Goal: Task Accomplishment & Management: Complete application form

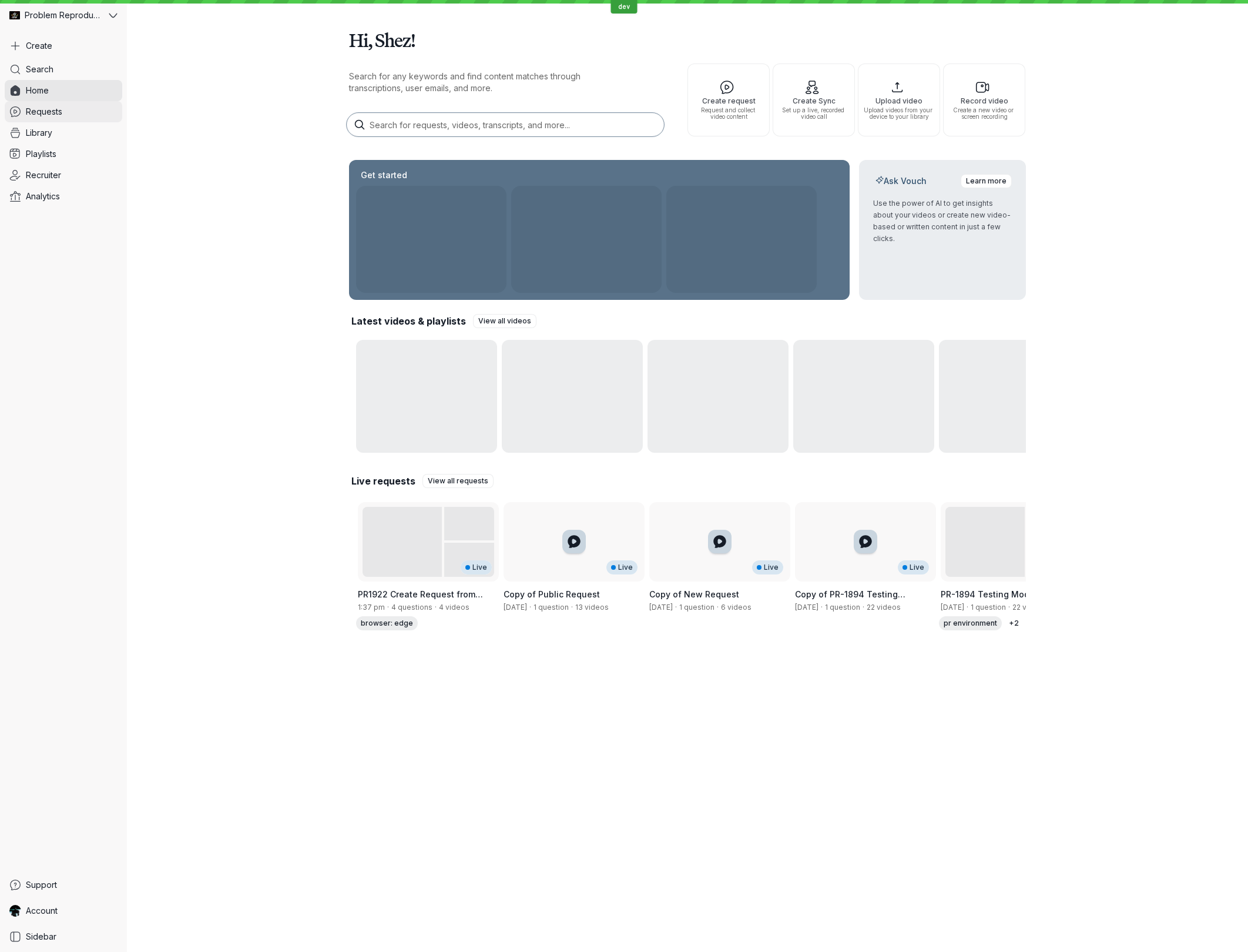
click at [52, 112] on span "Requests" at bounding box center [44, 112] width 37 height 12
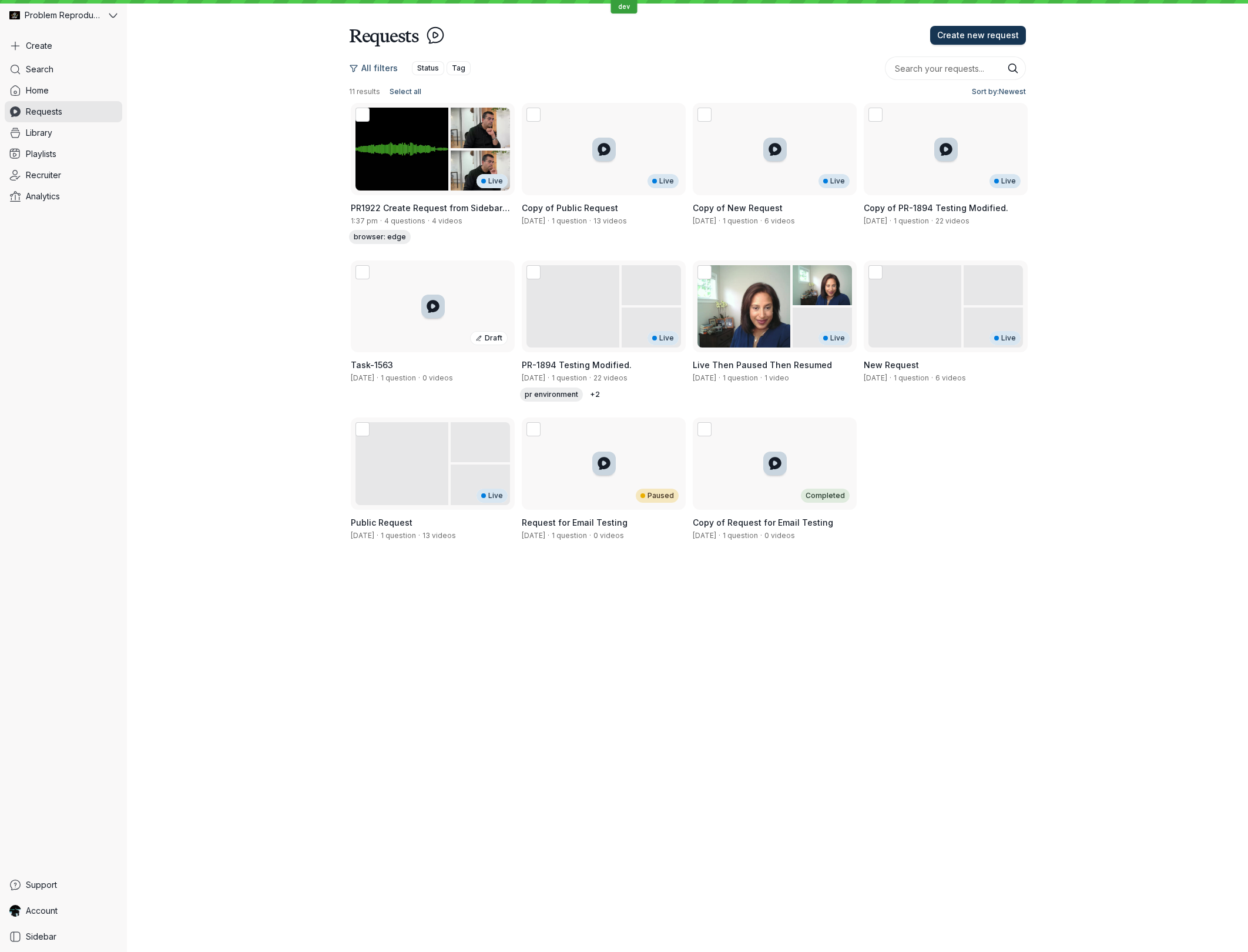
click at [957, 35] on span "Create new request" at bounding box center [977, 35] width 81 height 12
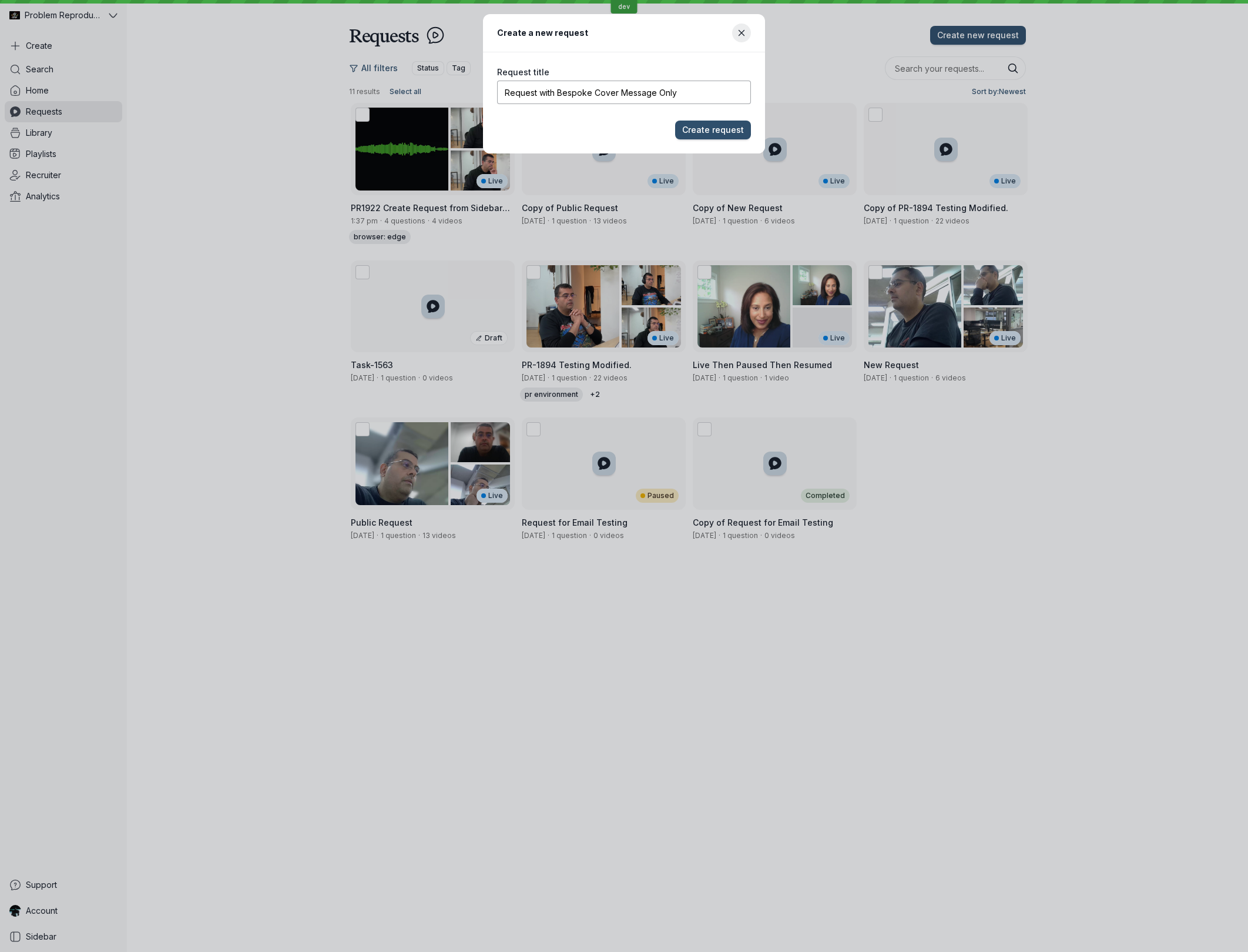
type input "Request with Bespoke Cover Message Only"
click at [676, 121] on button "Create request" at bounding box center [713, 130] width 76 height 19
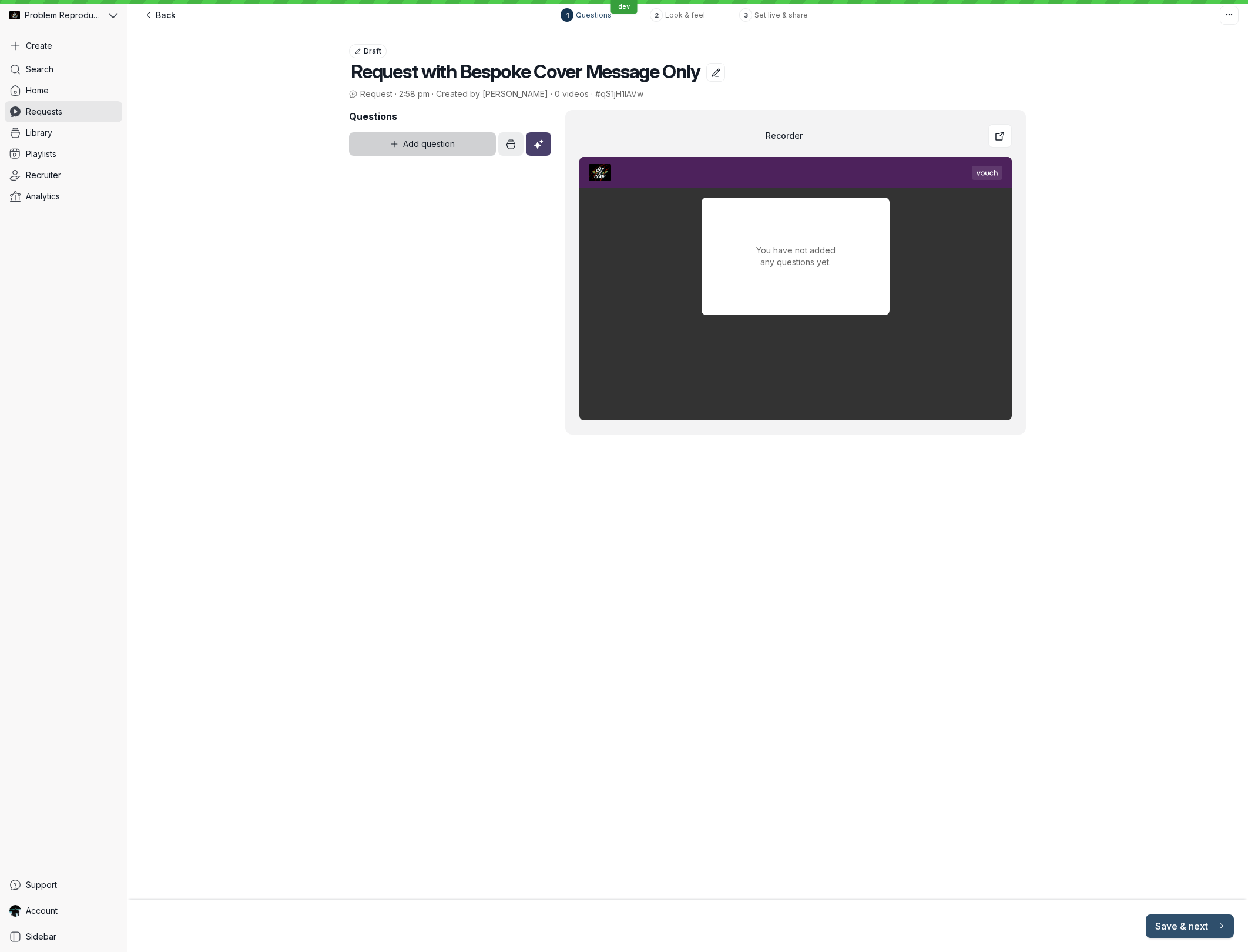
click at [440, 146] on span "Add question" at bounding box center [429, 144] width 52 height 12
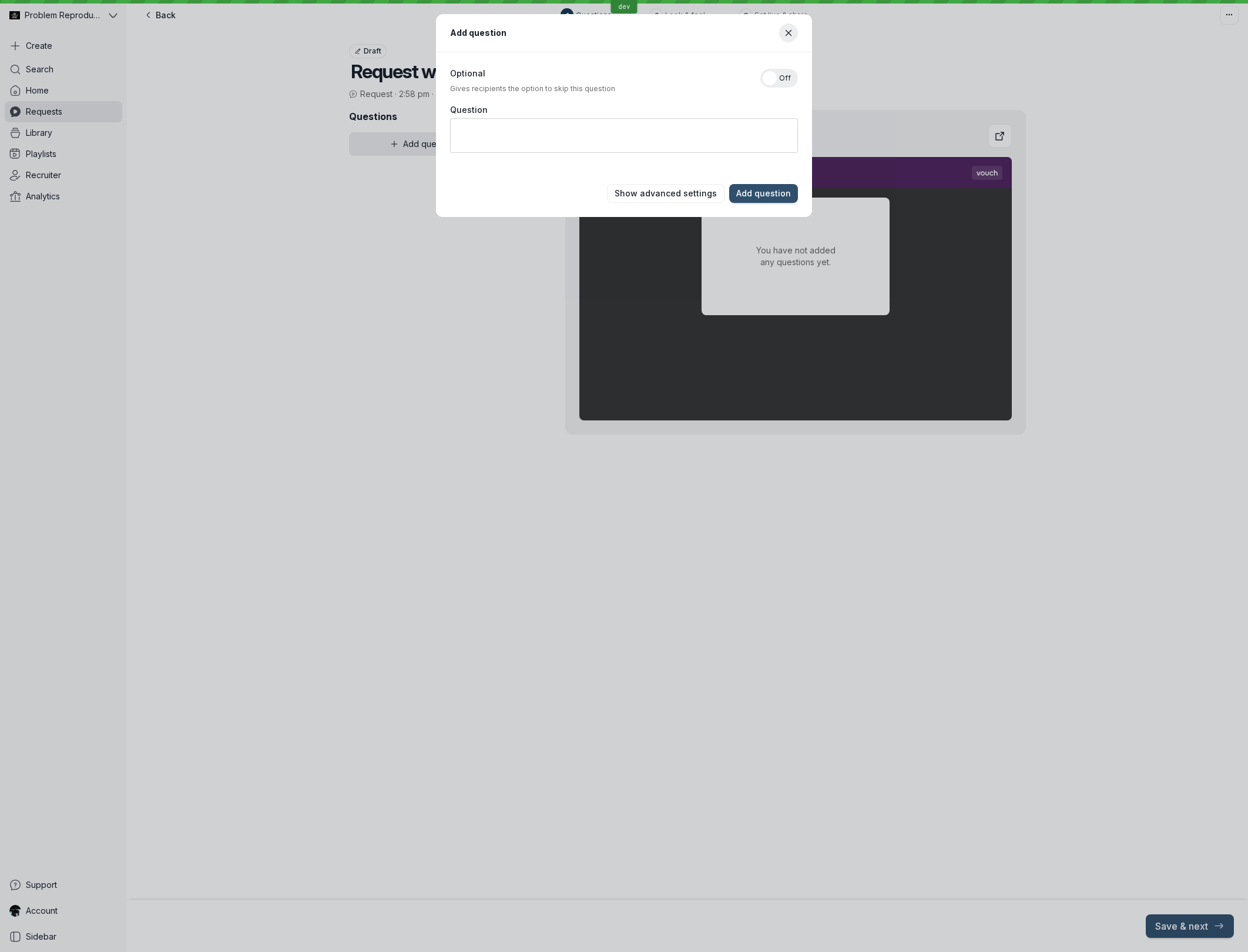
click at [591, 144] on textarea "Question" at bounding box center [624, 135] width 348 height 35
type textarea "Q1"
click at [699, 194] on span "Show advanced settings" at bounding box center [666, 193] width 102 height 12
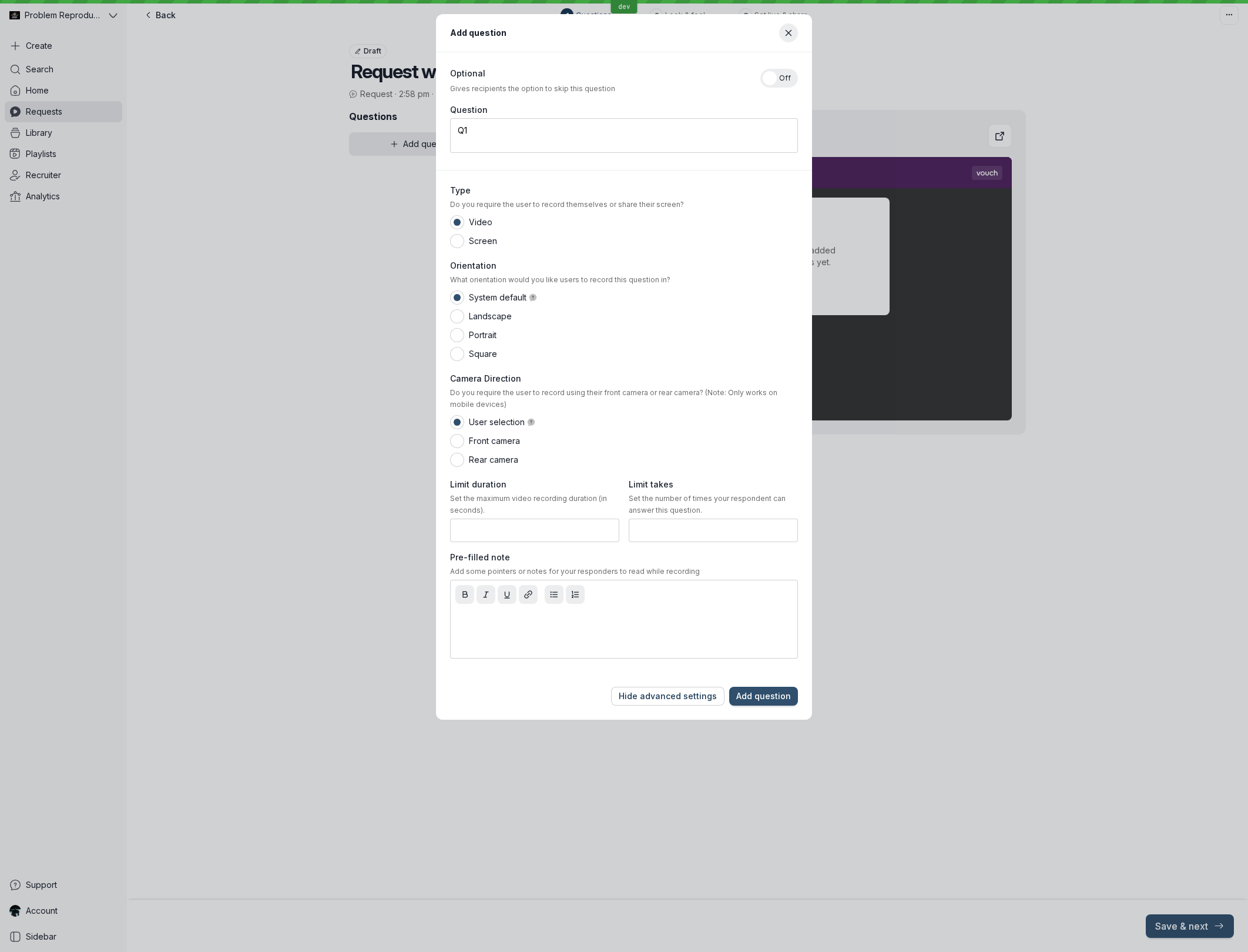
drag, startPoint x: 664, startPoint y: 696, endPoint x: 667, endPoint y: 689, distance: 7.6
click at [664, 696] on span "Hide advanced settings" at bounding box center [667, 696] width 98 height 12
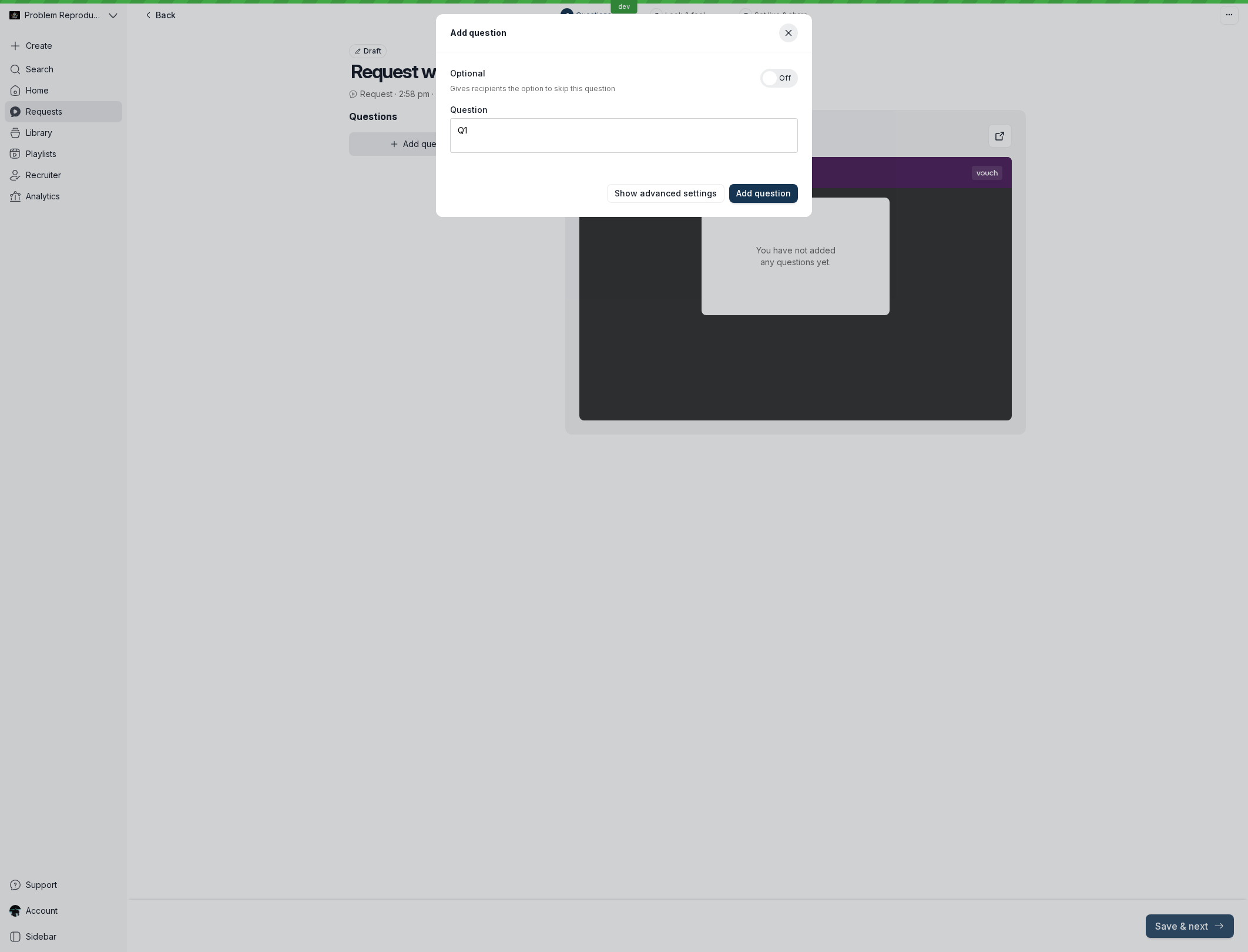
click at [768, 185] on button "Add question" at bounding box center [763, 193] width 69 height 19
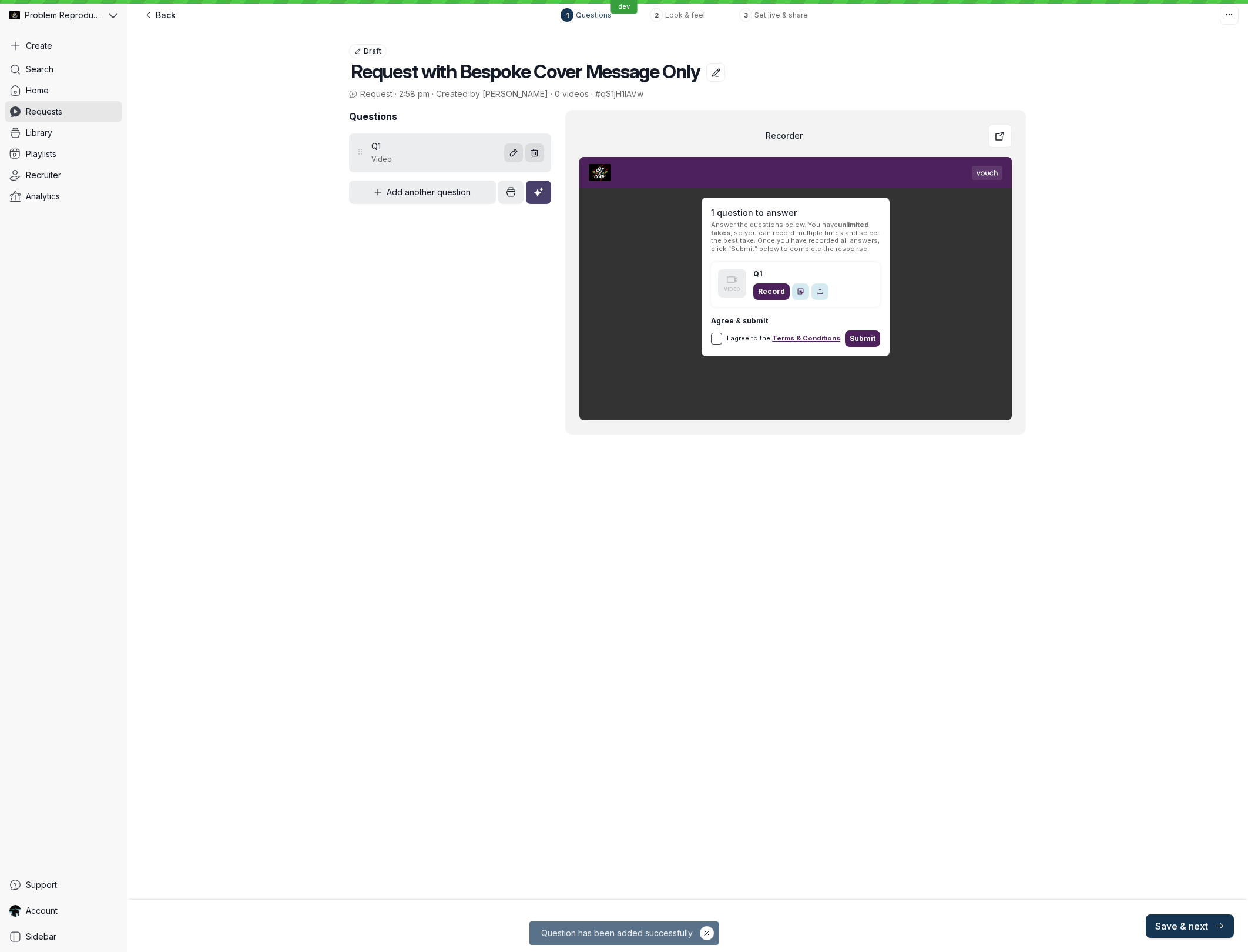
click at [1205, 919] on button "Save & next" at bounding box center [1189, 926] width 88 height 24
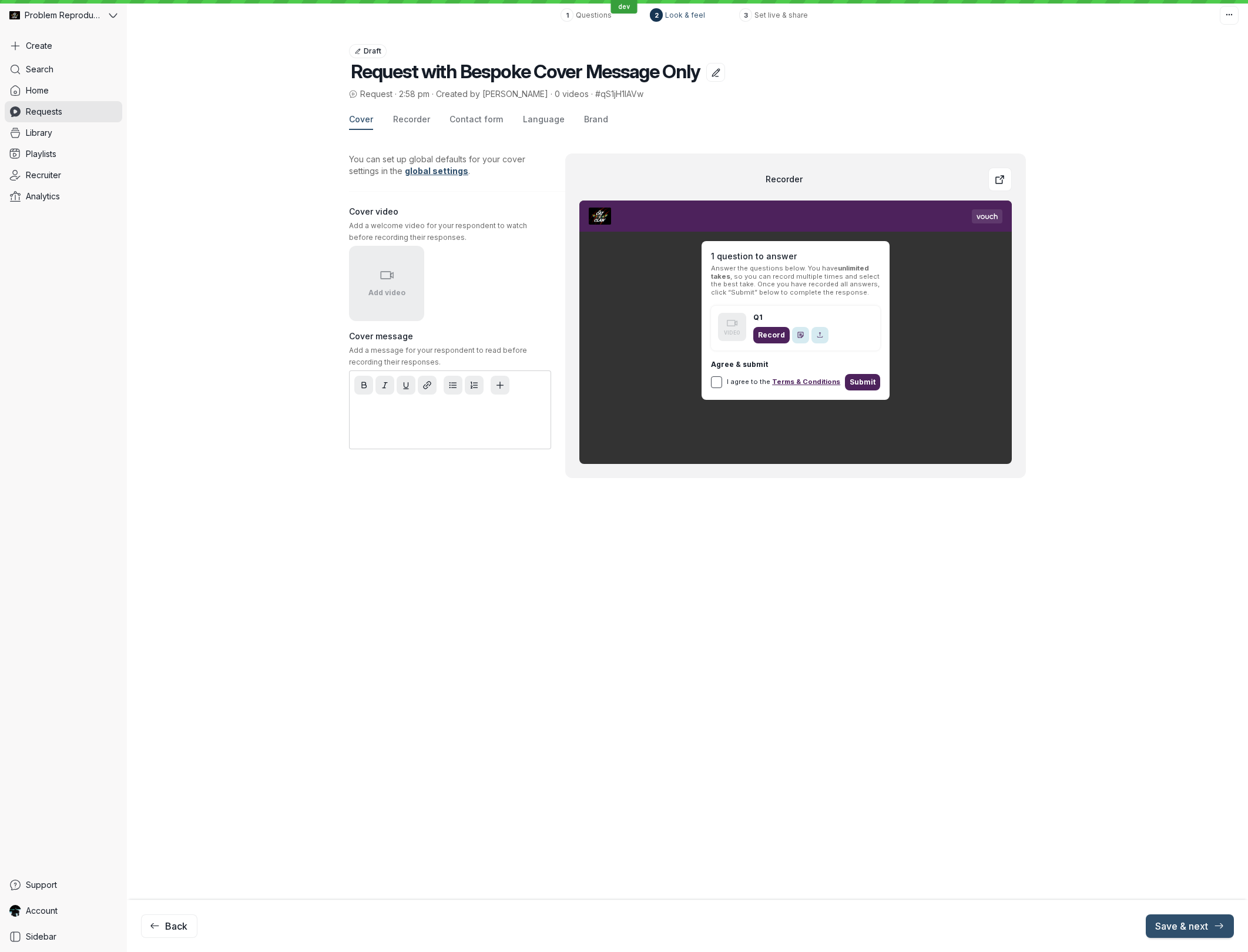
click at [390, 411] on p at bounding box center [450, 410] width 187 height 12
click at [499, 388] on icon "Add variable placeholder" at bounding box center [500, 386] width 7 height 7
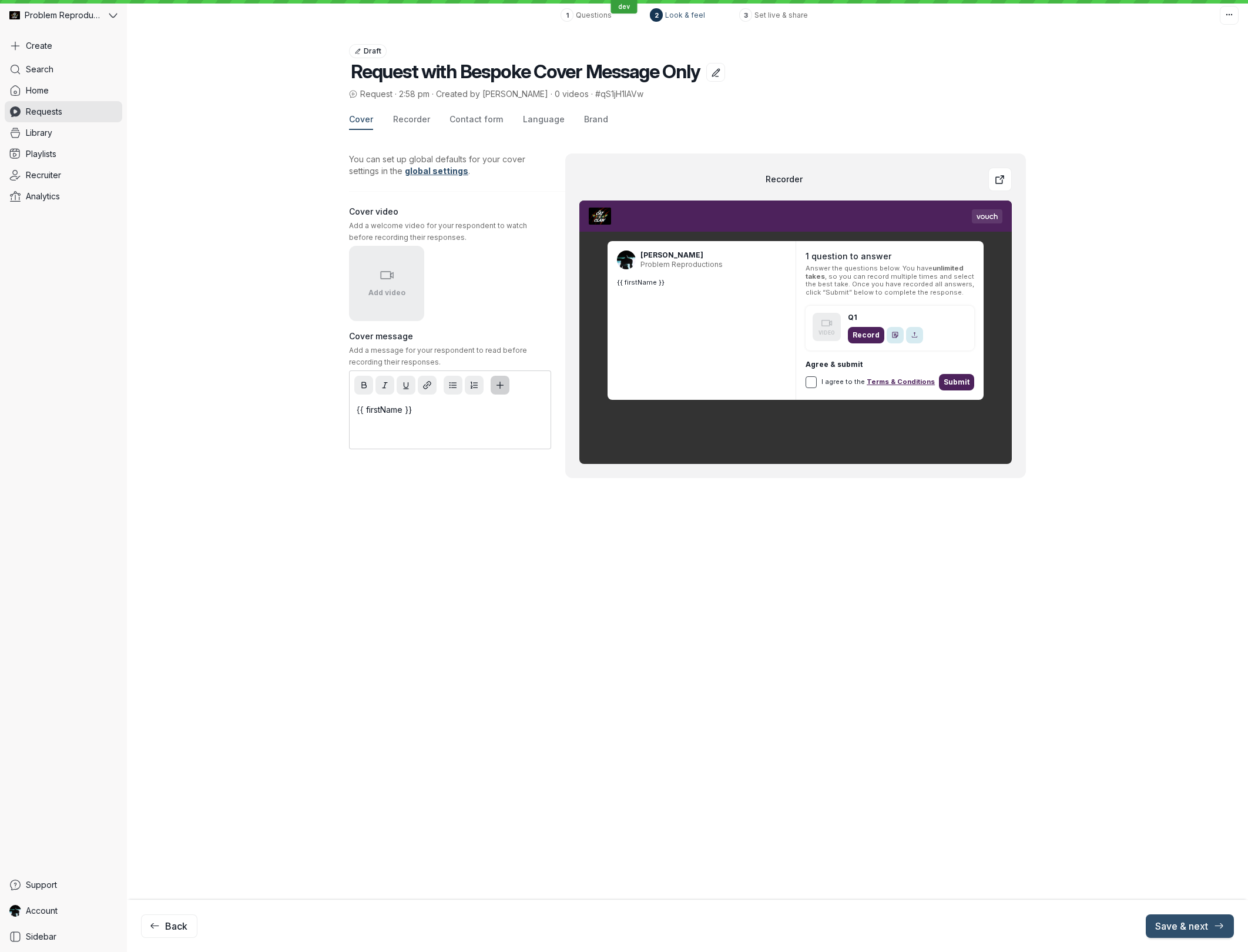
drag, startPoint x: 503, startPoint y: 386, endPoint x: 502, endPoint y: 396, distance: 10.0
click at [503, 386] on icon "Add variable placeholder" at bounding box center [500, 385] width 10 height 10
click at [501, 390] on icon "Add variable placeholder" at bounding box center [500, 385] width 10 height 10
click at [401, 116] on span "Recorder" at bounding box center [411, 119] width 37 height 12
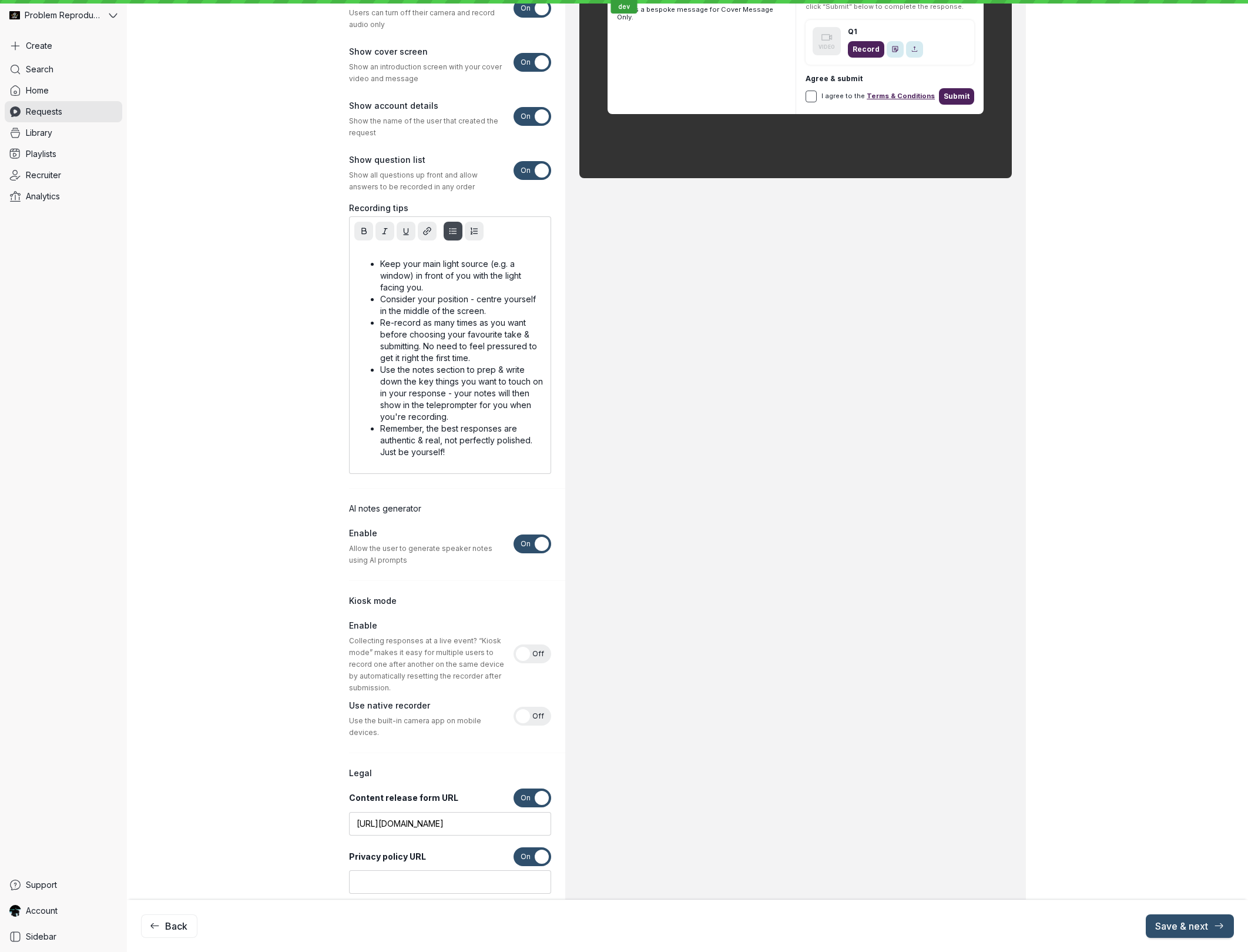
scroll to position [324, 0]
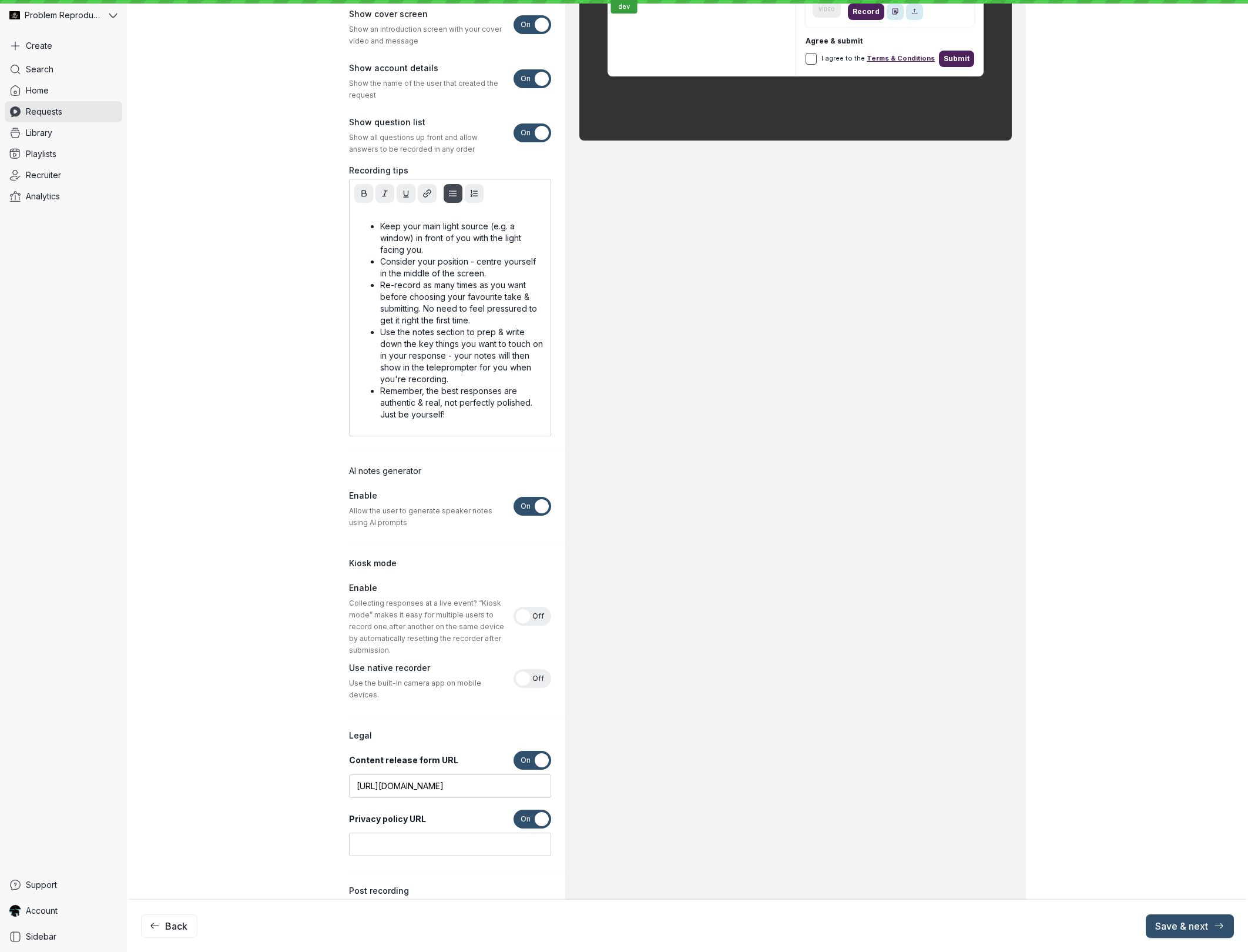
click at [429, 223] on p "Keep your main light source (e.g. a window) in front of you with the light faci…" at bounding box center [462, 238] width 164 height 36
drag, startPoint x: 429, startPoint y: 223, endPoint x: 475, endPoint y: 423, distance: 205.2
click at [475, 423] on div "Keep your main light source (e.g. a window) in front of you with the light faci…" at bounding box center [450, 320] width 197 height 226
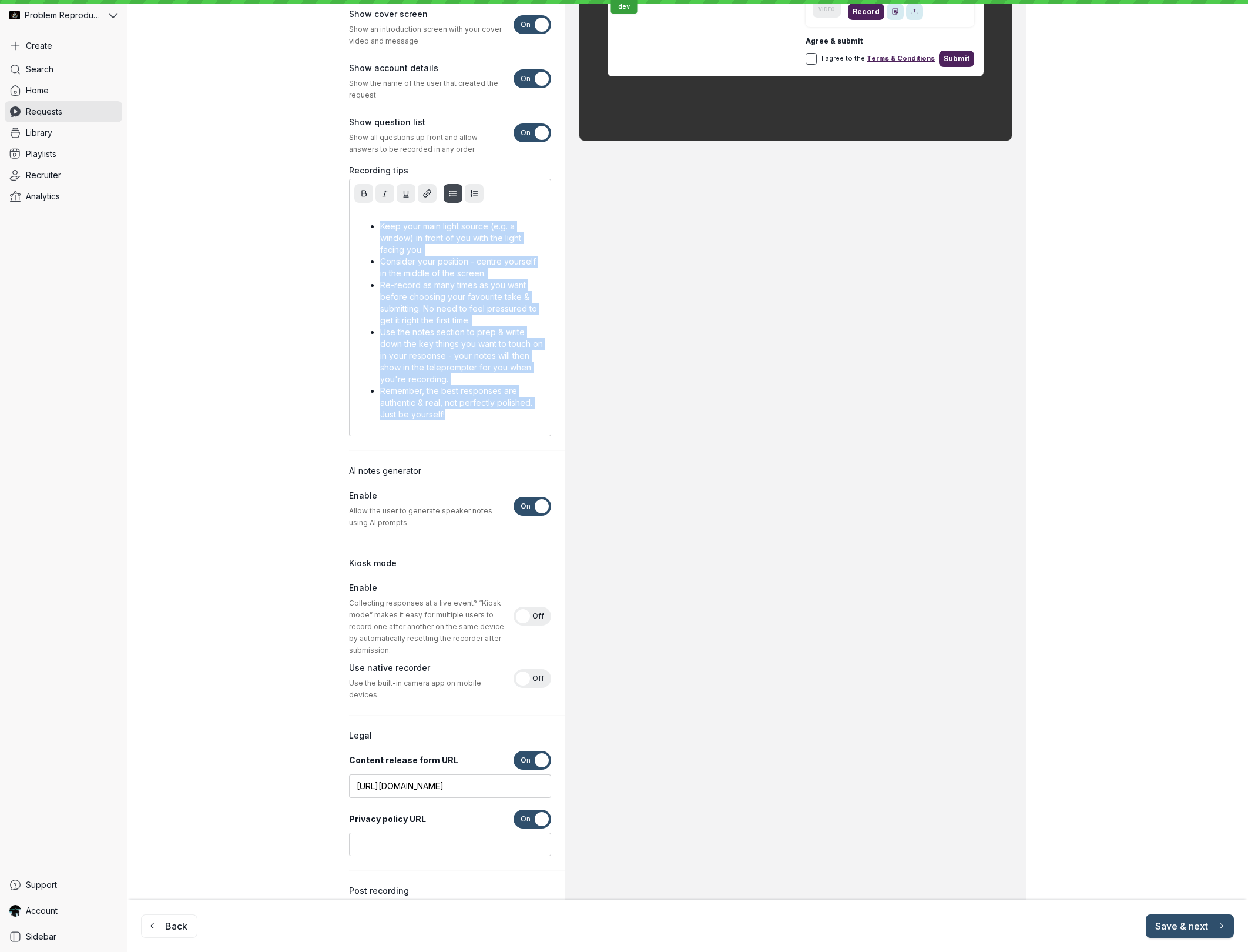
drag, startPoint x: 468, startPoint y: 414, endPoint x: 325, endPoint y: 211, distance: 248.3
click at [325, 211] on div "Cover Recorder Contact form Language Brand You can set up global defaults for y…" at bounding box center [688, 490] width 1121 height 1428
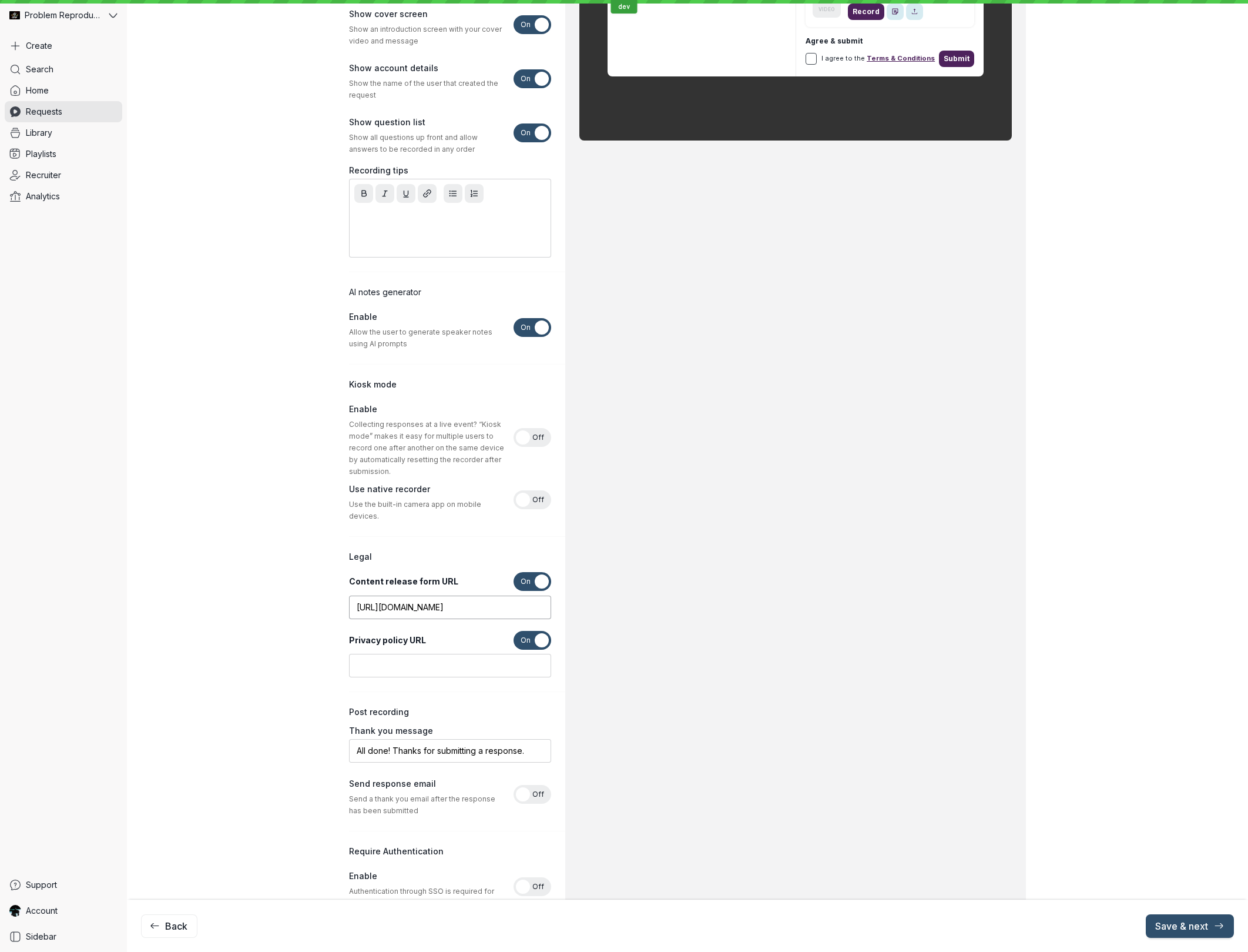
drag, startPoint x: 528, startPoint y: 572, endPoint x: 535, endPoint y: 592, distance: 21.2
click at [528, 573] on span "On" at bounding box center [526, 581] width 10 height 19
click at [0, 0] on input "On Off" at bounding box center [0, 0] width 0 height 0
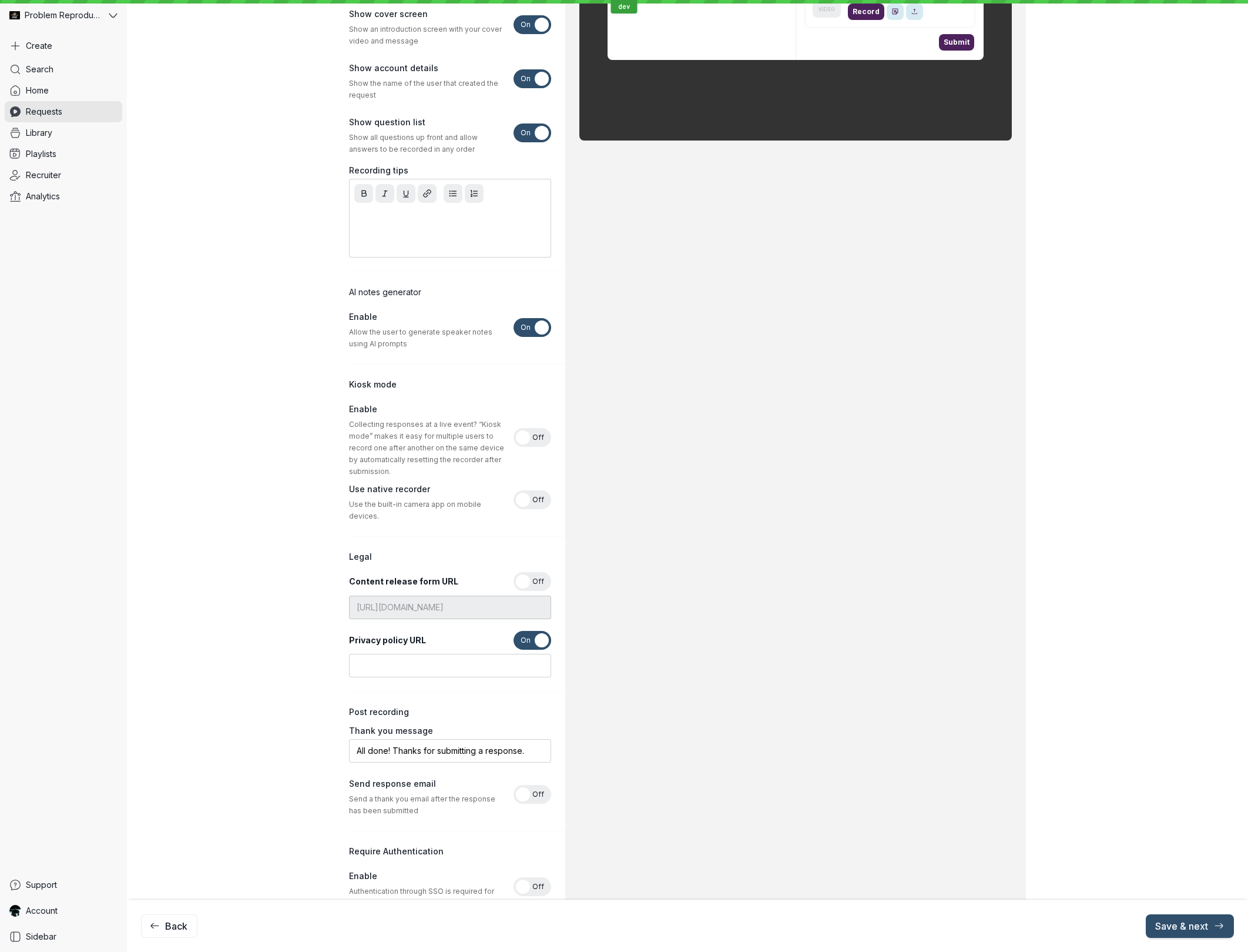
click at [536, 635] on span "Off" at bounding box center [538, 640] width 12 height 19
click at [0, 0] on input "On Off" at bounding box center [0, 0] width 0 height 0
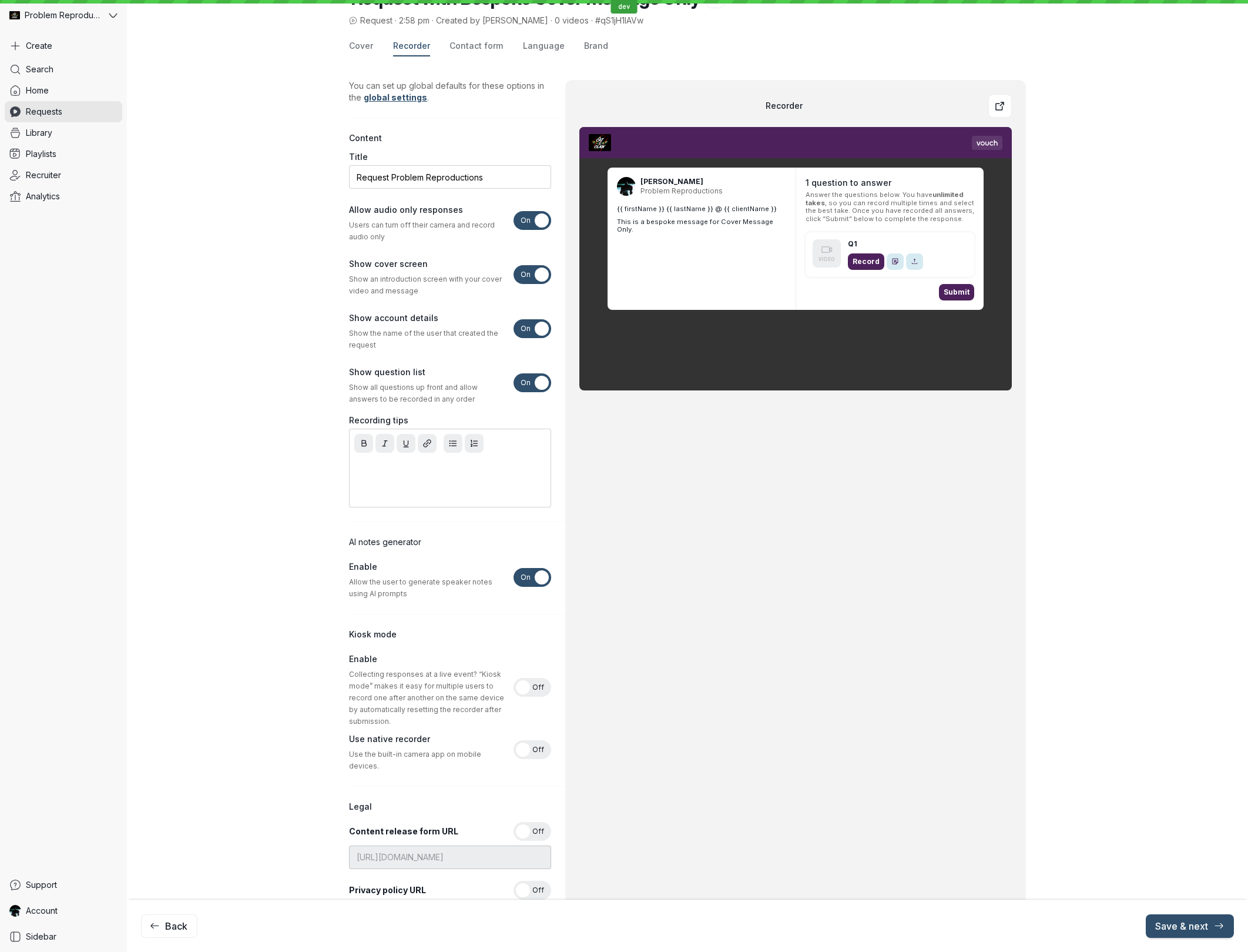
scroll to position [0, 0]
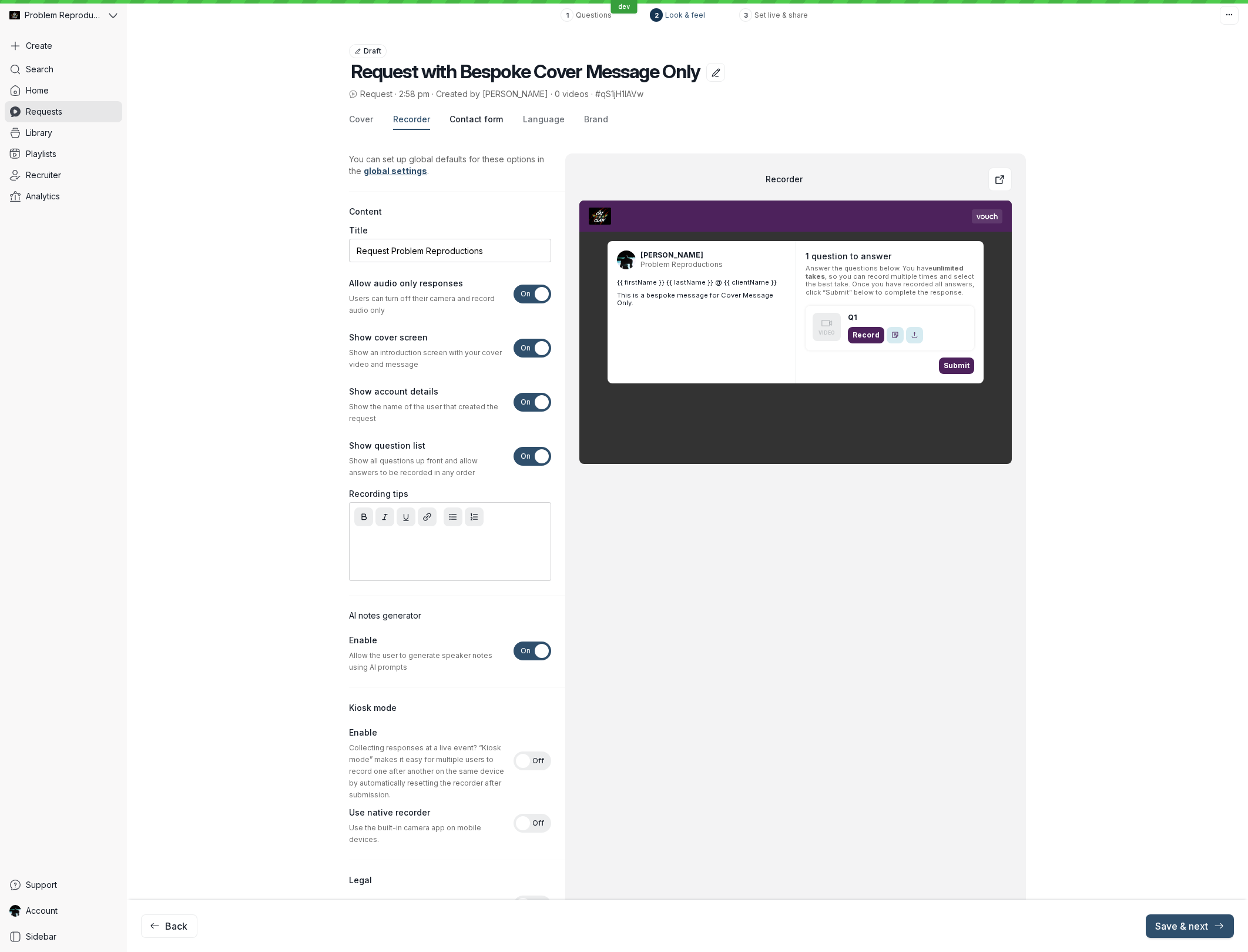
click at [482, 124] on span "Contact form" at bounding box center [476, 119] width 53 height 12
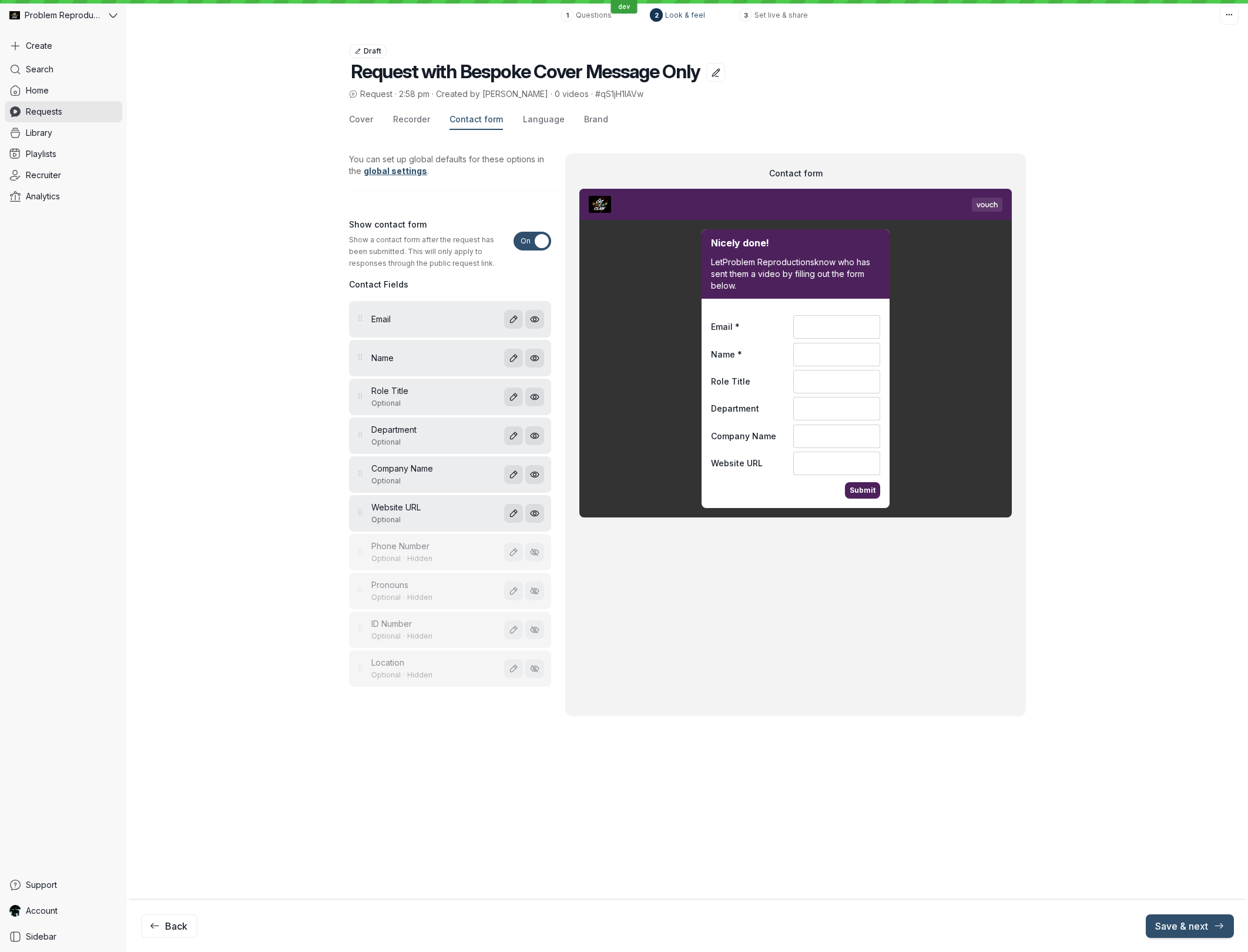
click at [528, 246] on span "On" at bounding box center [526, 241] width 10 height 19
click at [0, 0] on input "On Off" at bounding box center [0, 0] width 0 height 0
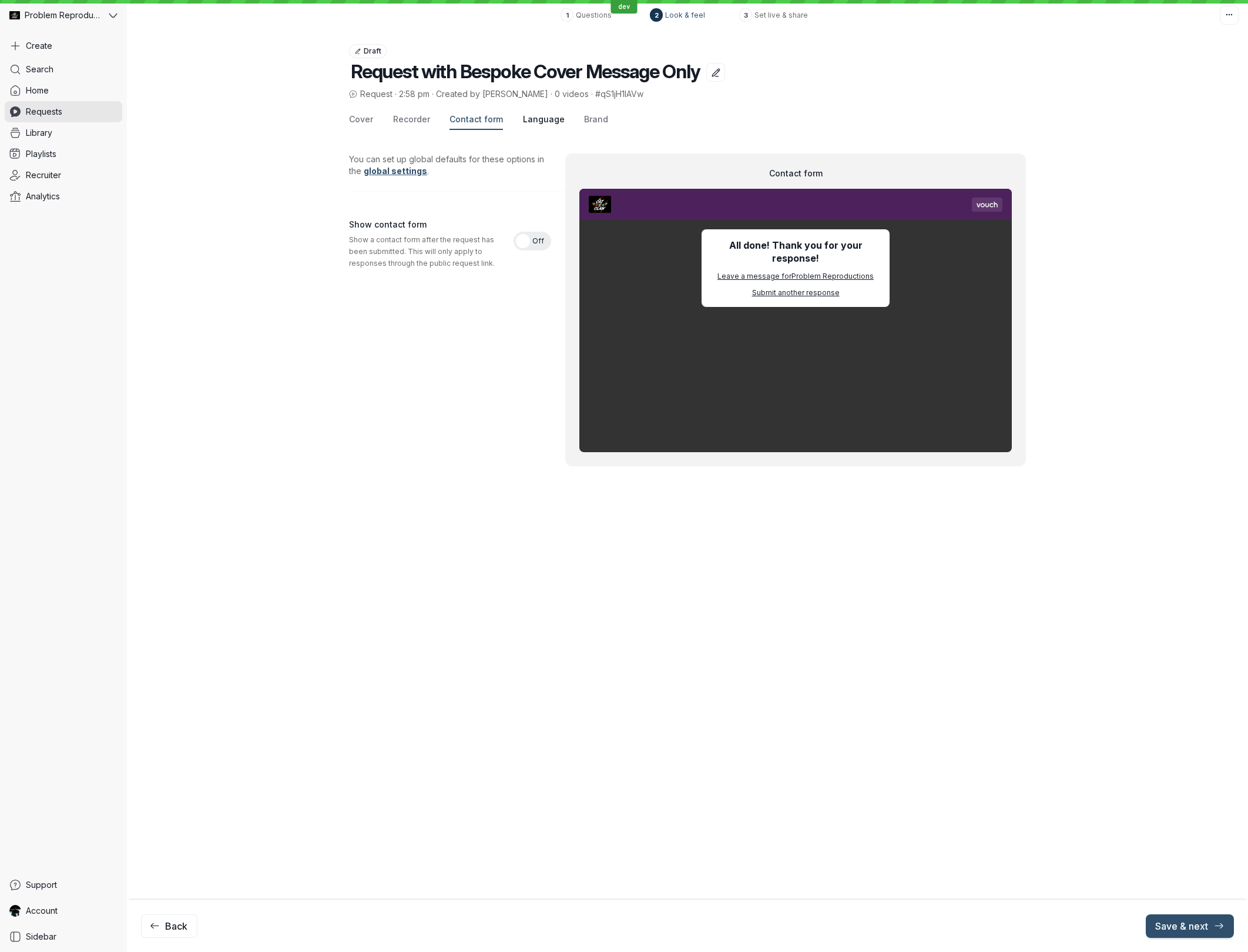
click at [544, 121] on span "Language" at bounding box center [544, 119] width 42 height 12
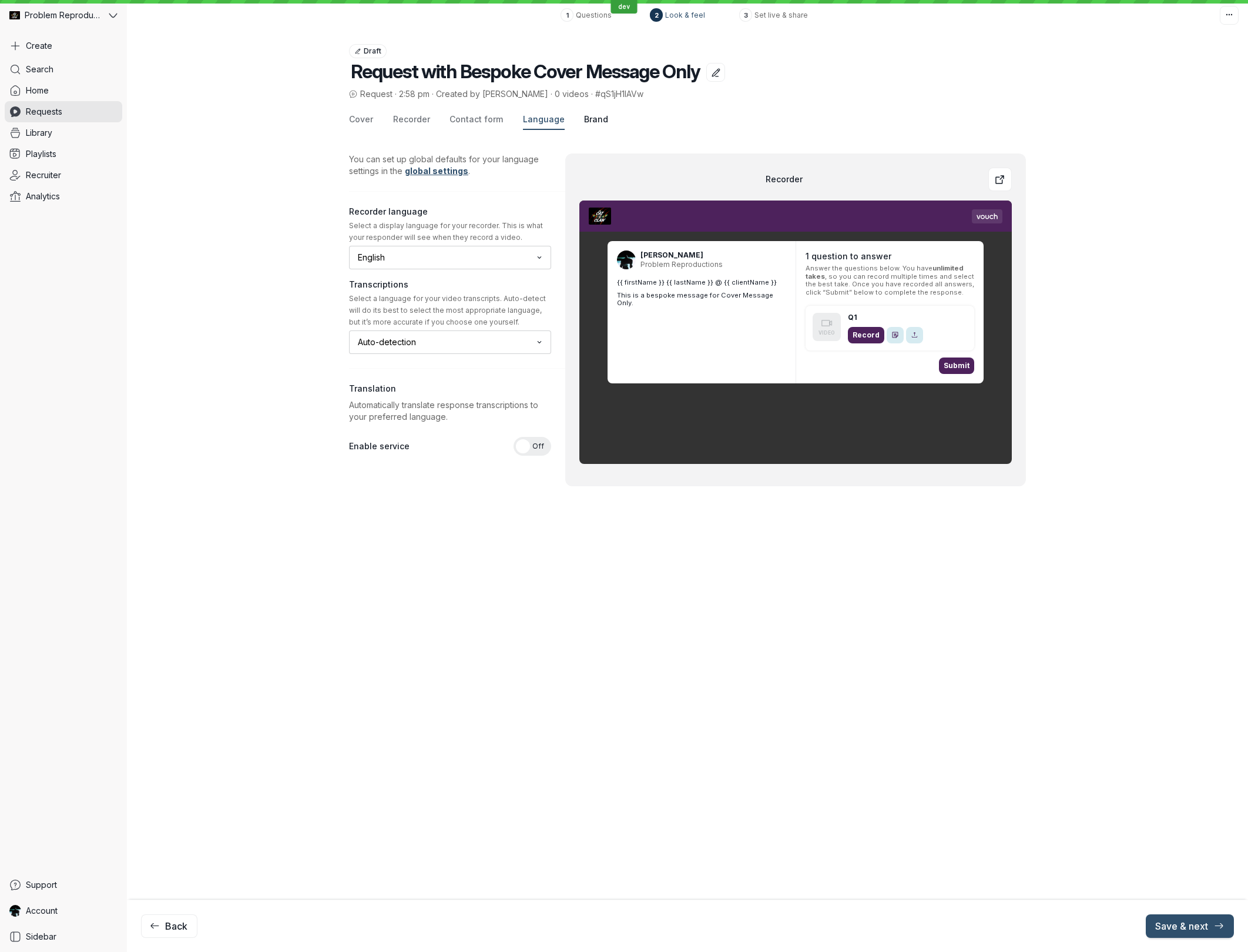
click at [594, 120] on span "Brand" at bounding box center [596, 119] width 24 height 12
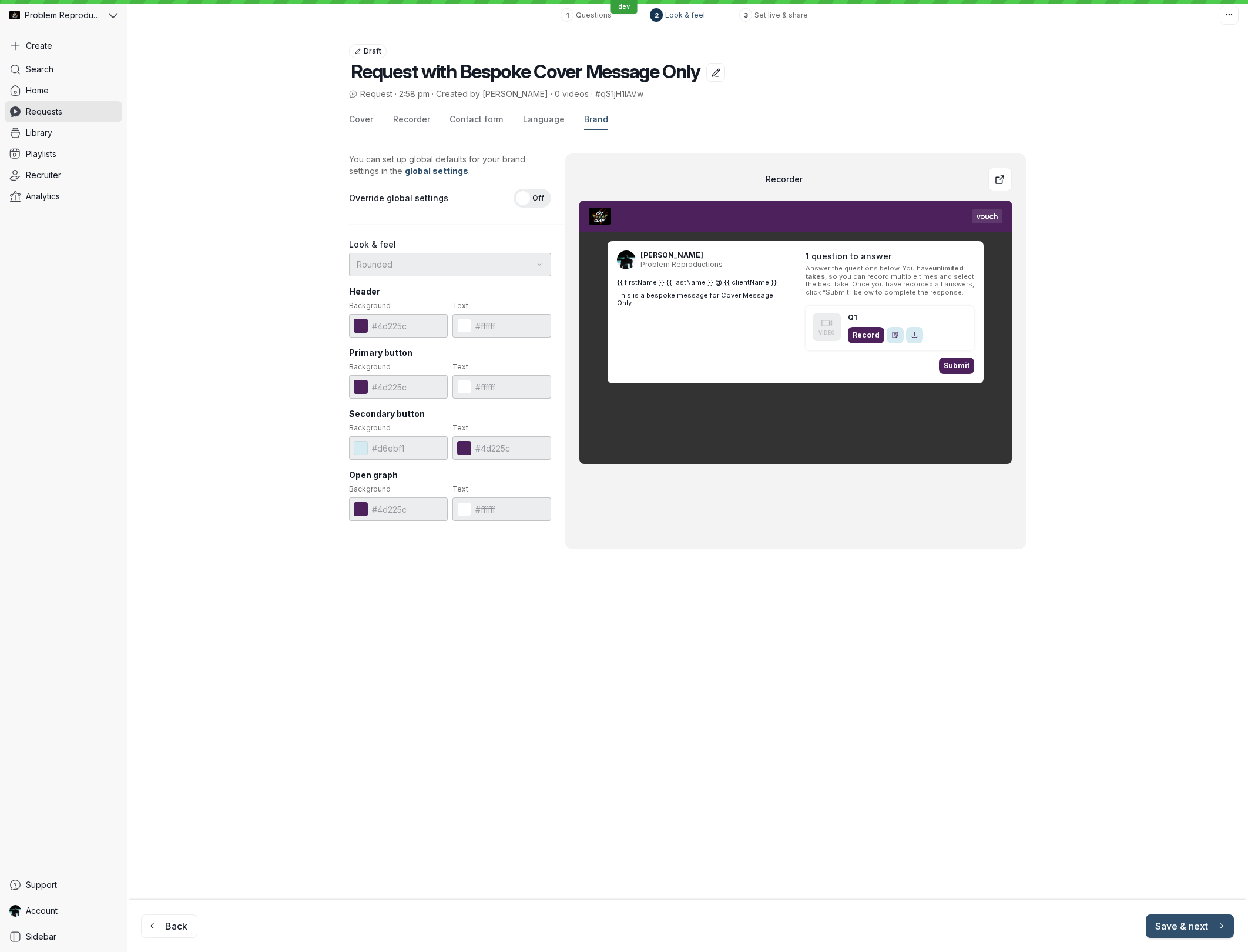
drag, startPoint x: 544, startPoint y: 203, endPoint x: 538, endPoint y: 209, distance: 8.5
click at [544, 203] on span "Off" at bounding box center [538, 198] width 12 height 19
click at [0, 0] on input "On Off" at bounding box center [0, 0] width 0 height 0
click at [361, 325] on button at bounding box center [360, 325] width 14 height 14
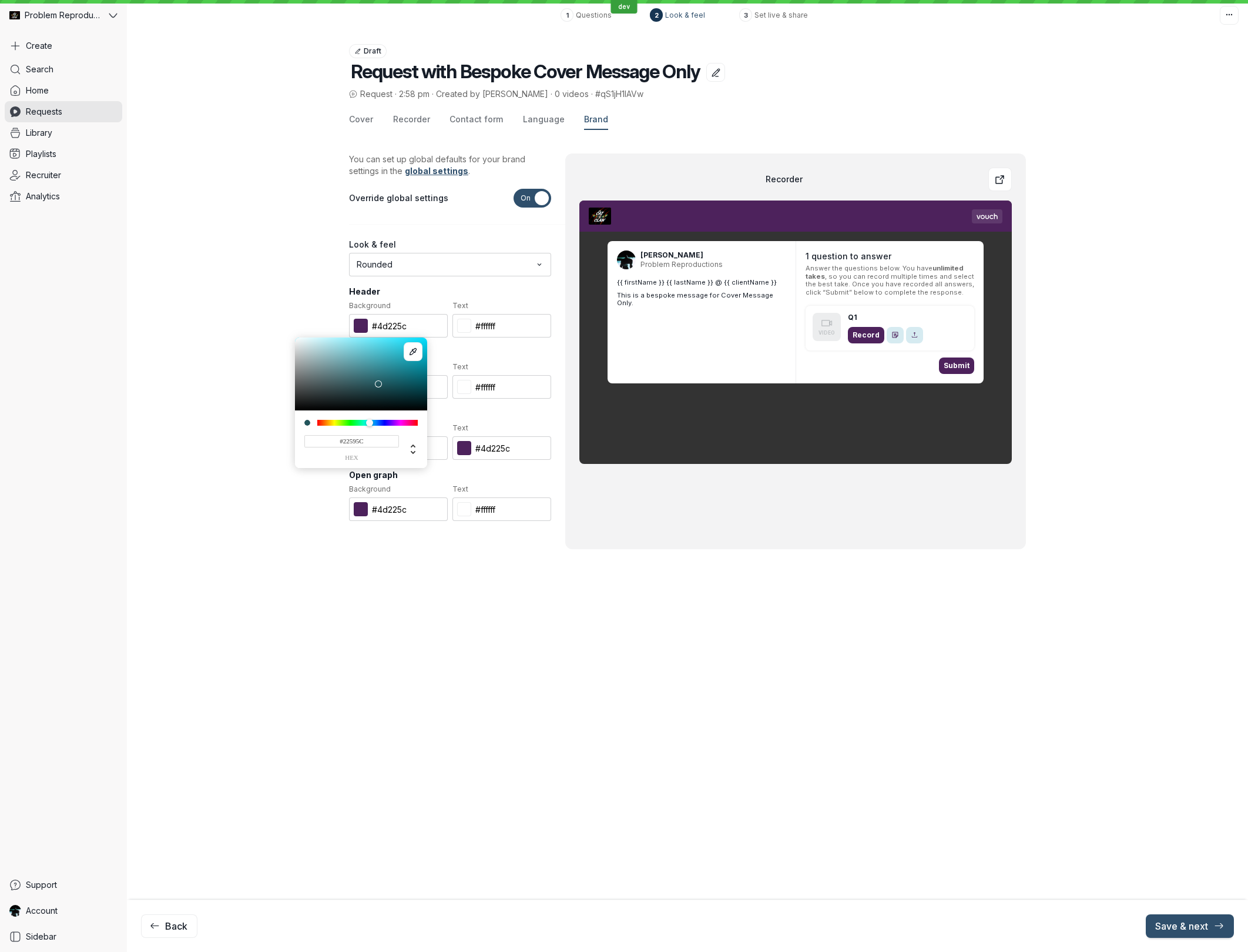
type input "#225C5B"
type input "#225c5b"
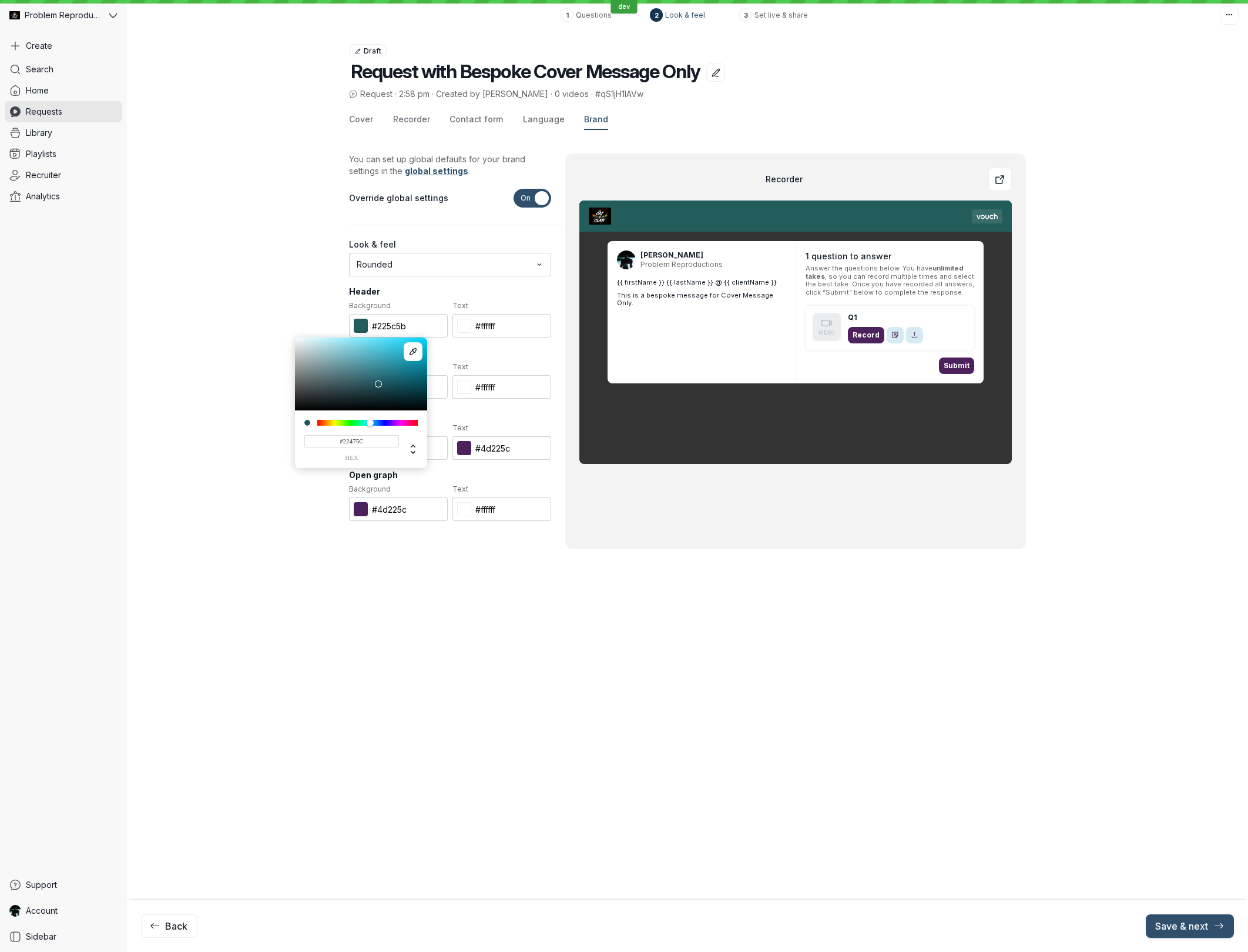
type input "#22455C"
type input "#22455c"
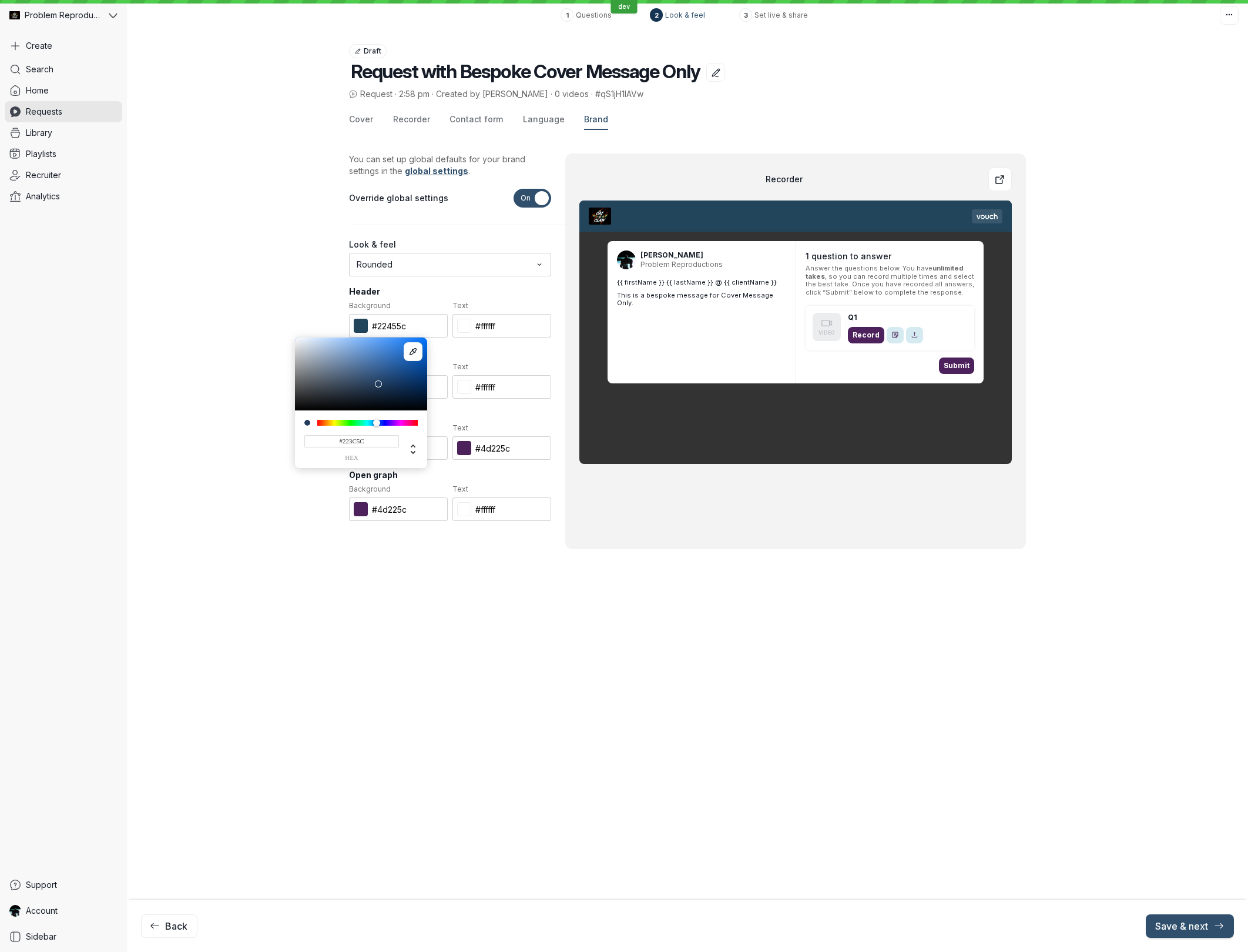
type input "#223A5C"
type input "#223a5c"
type input "#223C5C"
type input "#223c5c"
type input "#22365C"
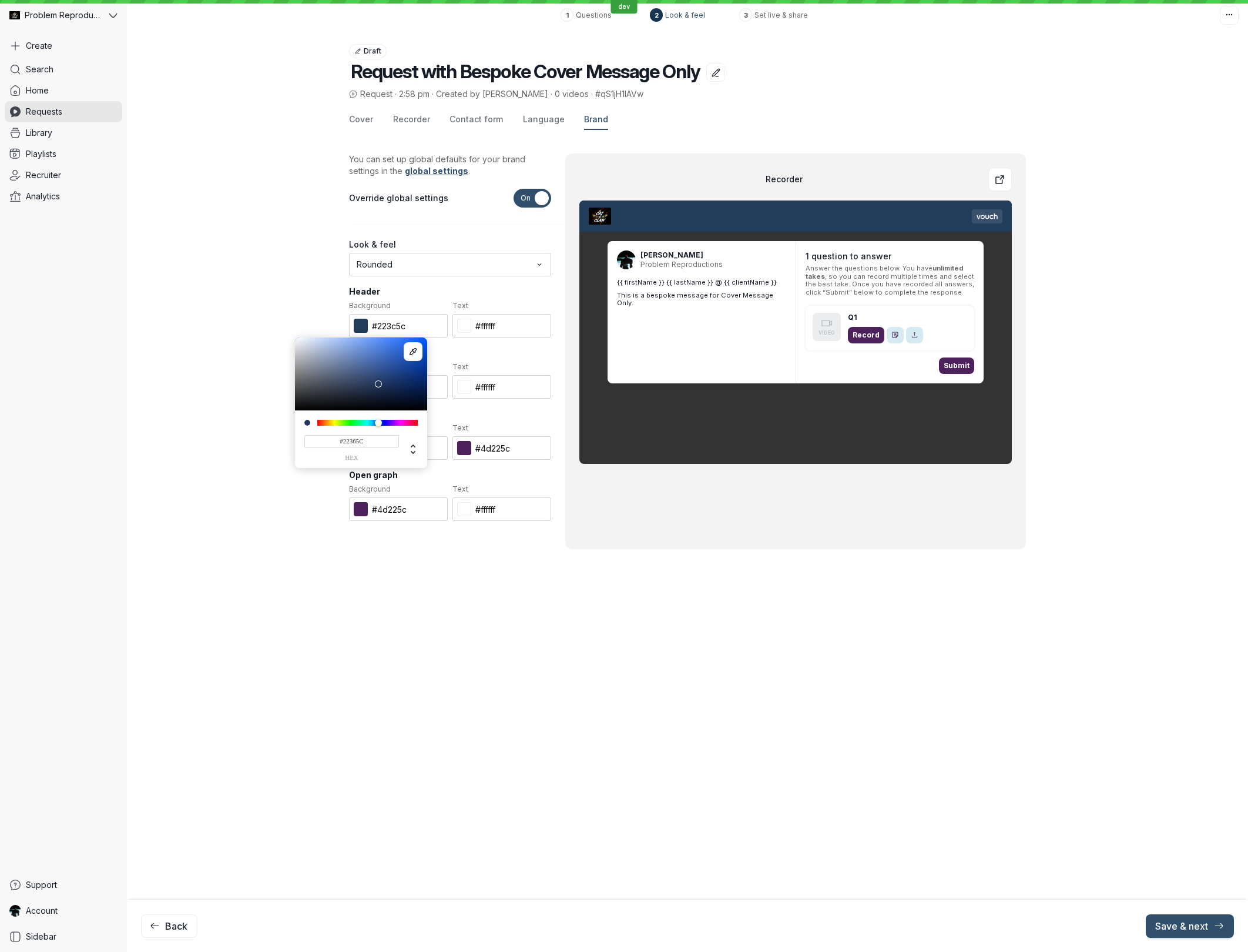
type input "#22365c"
type input "#22385C"
type input "#22385c"
drag, startPoint x: 394, startPoint y: 423, endPoint x: 378, endPoint y: 424, distance: 16.0
click at [378, 424] on div at bounding box center [378, 423] width 7 height 7
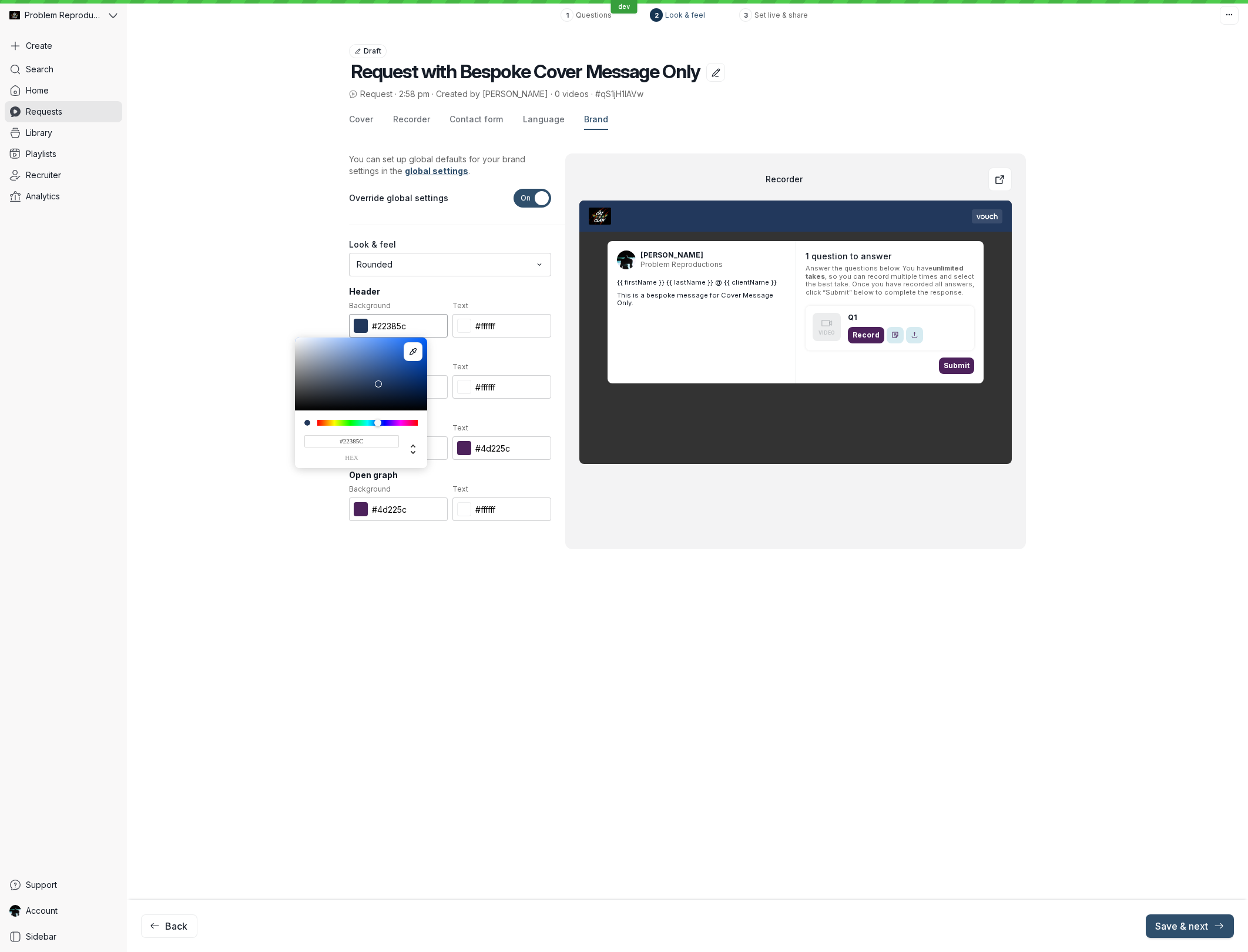
drag, startPoint x: 308, startPoint y: 292, endPoint x: 359, endPoint y: 316, distance: 56.4
click at [312, 293] on div "Cover Recorder Contact form Language Brand You can set up global defaults for y…" at bounding box center [688, 358] width 1121 height 514
click at [399, 326] on input "#22385c" at bounding box center [399, 326] width 99 height 24
click at [389, 387] on input "#4d225c" at bounding box center [399, 387] width 99 height 24
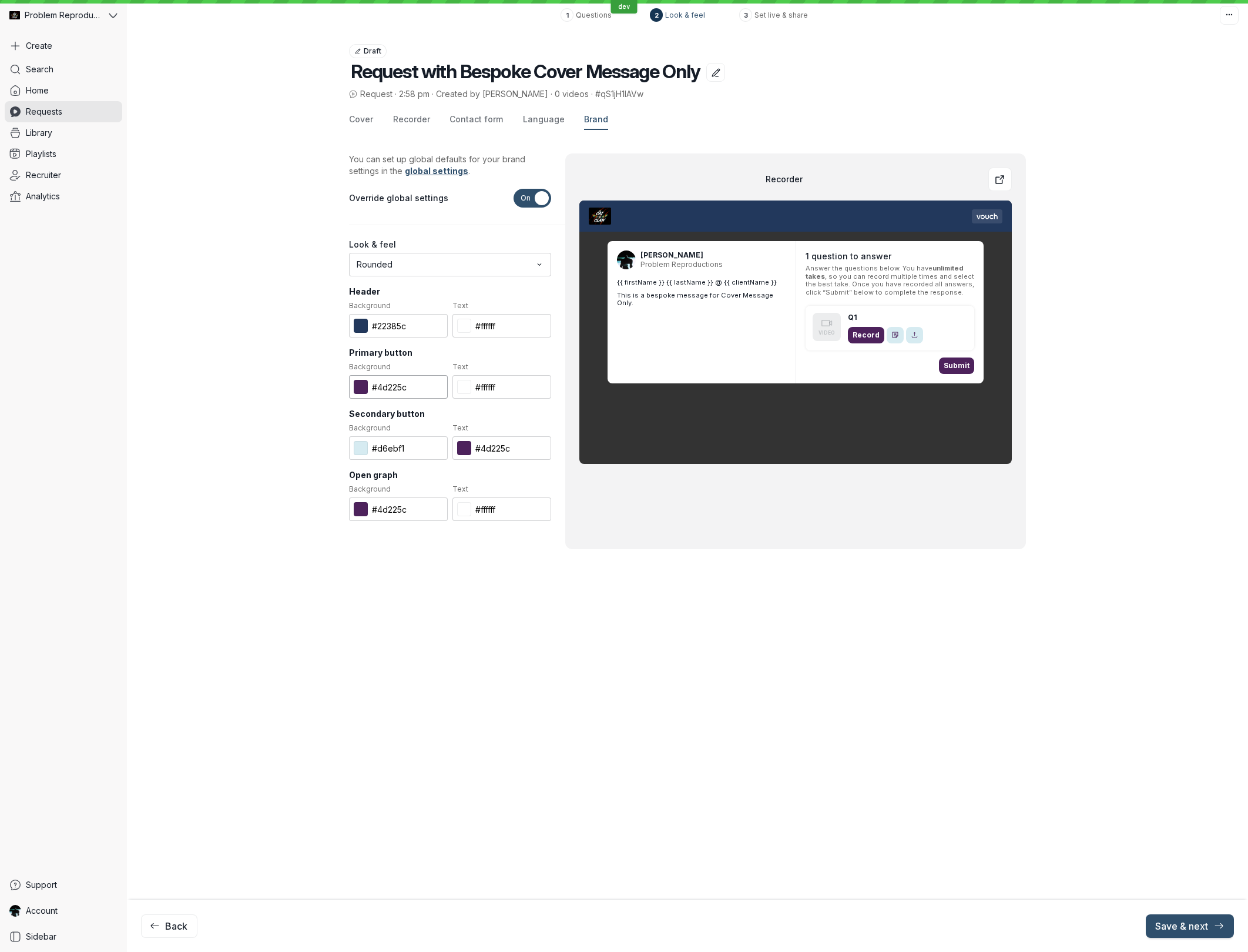
click at [389, 387] on input "#4d225c" at bounding box center [399, 387] width 99 height 24
paste input "2238"
type input "#22385c"
click at [496, 448] on input "#4d225c" at bounding box center [502, 448] width 99 height 24
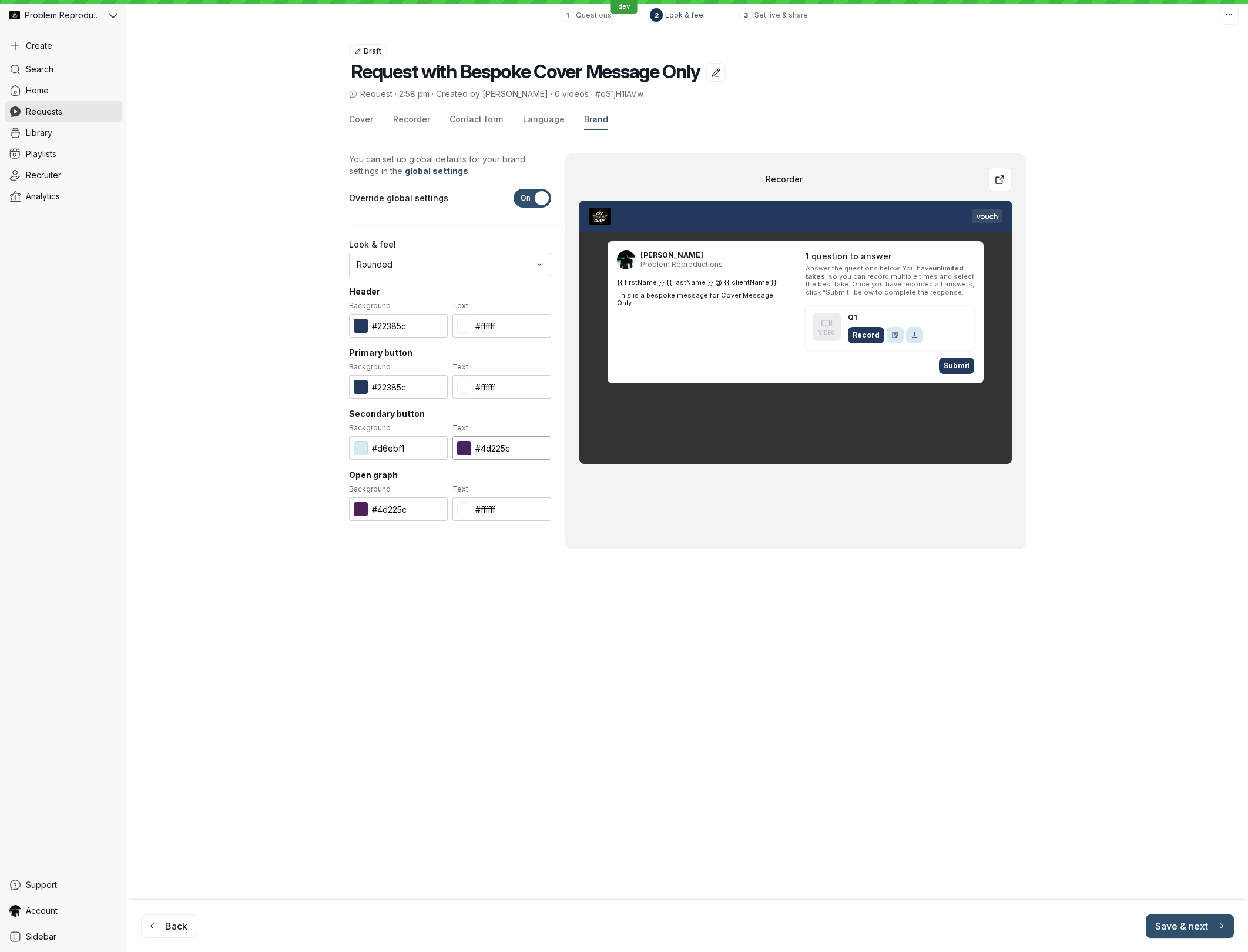
paste input "2238"
type input "#22385c"
click at [393, 508] on input "#4d225c" at bounding box center [399, 509] width 99 height 24
paste input "2238"
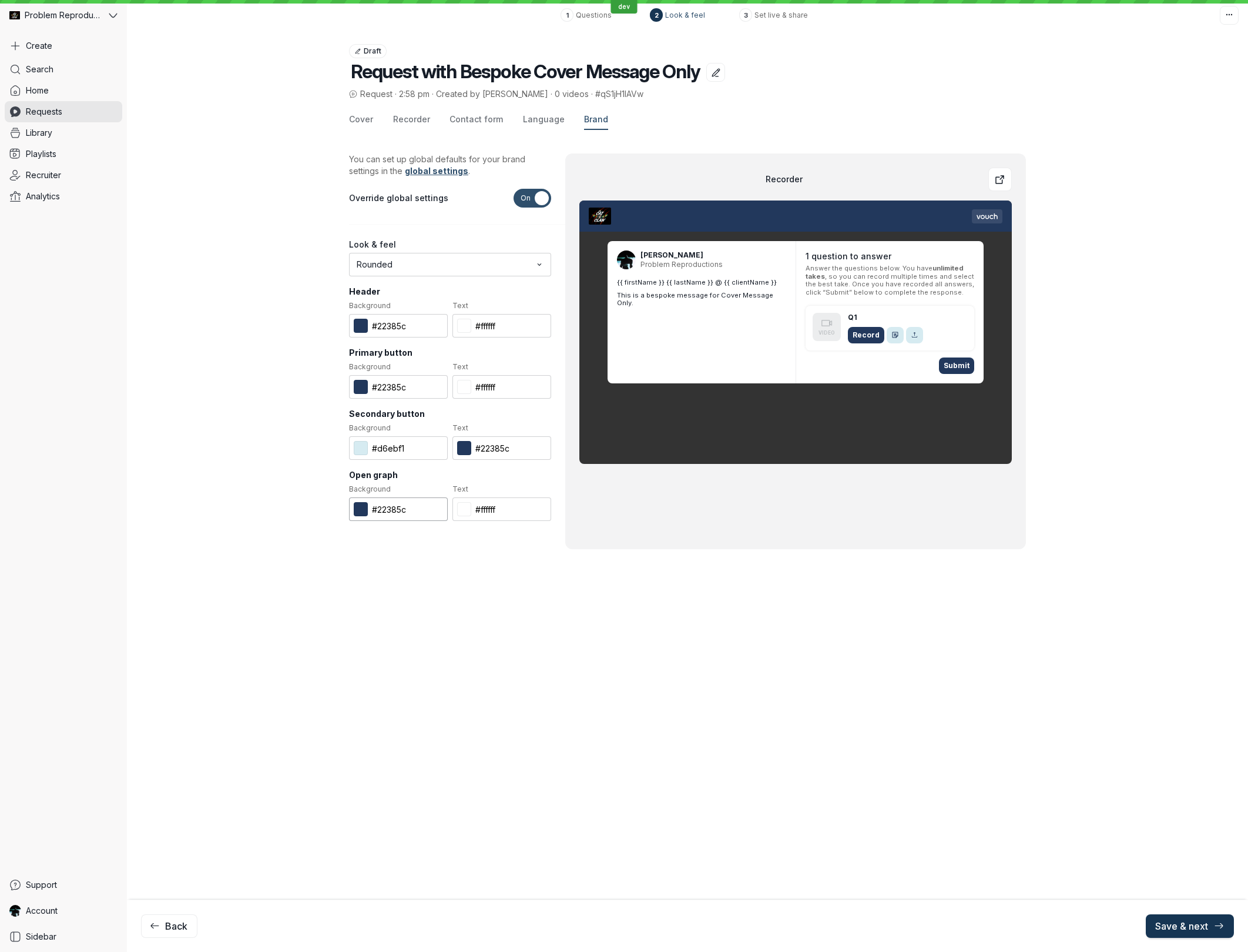
type input "#22385c"
click at [1184, 928] on span "Save & next" at bounding box center [1190, 925] width 69 height 12
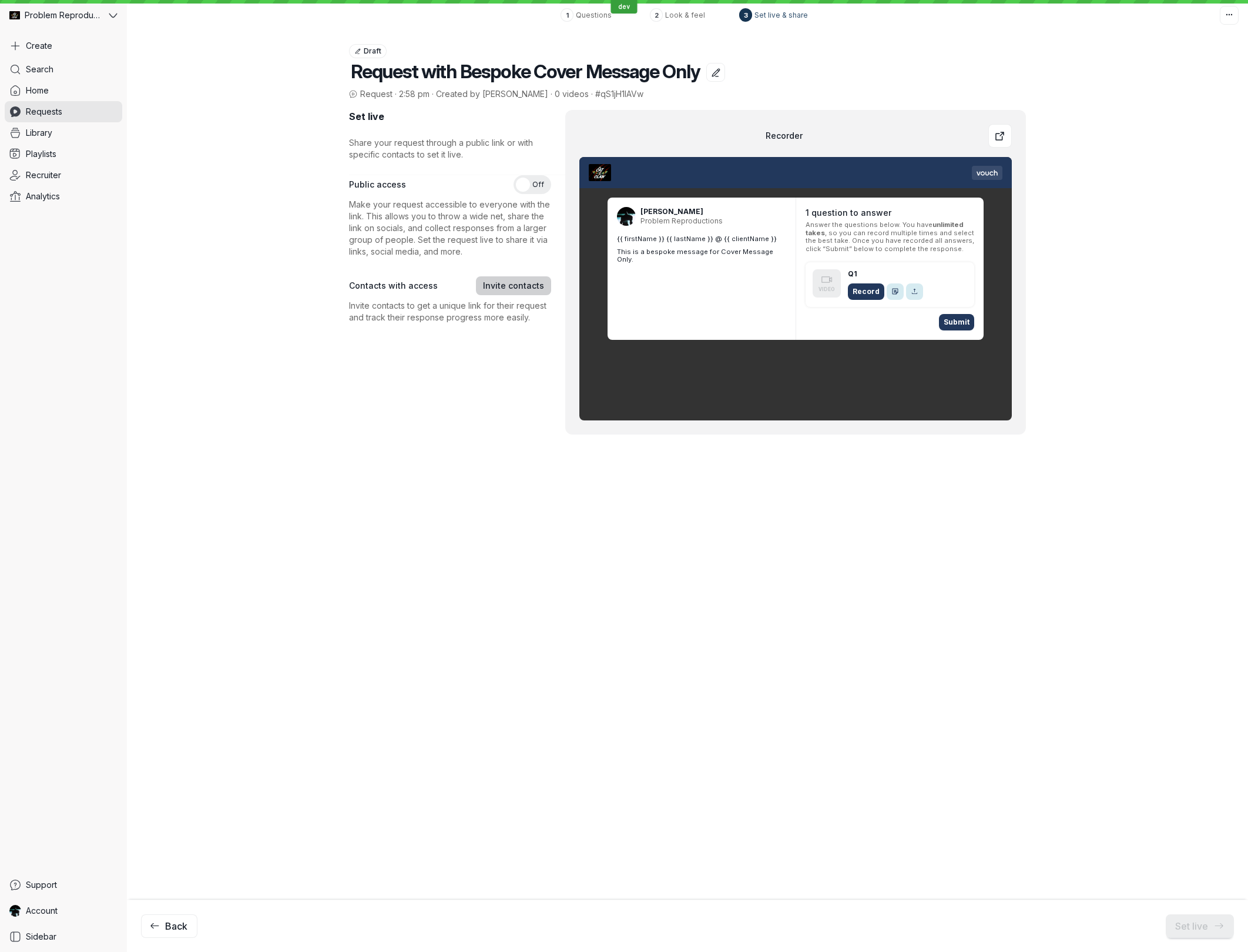
click at [528, 287] on span "Invite contacts" at bounding box center [513, 285] width 61 height 12
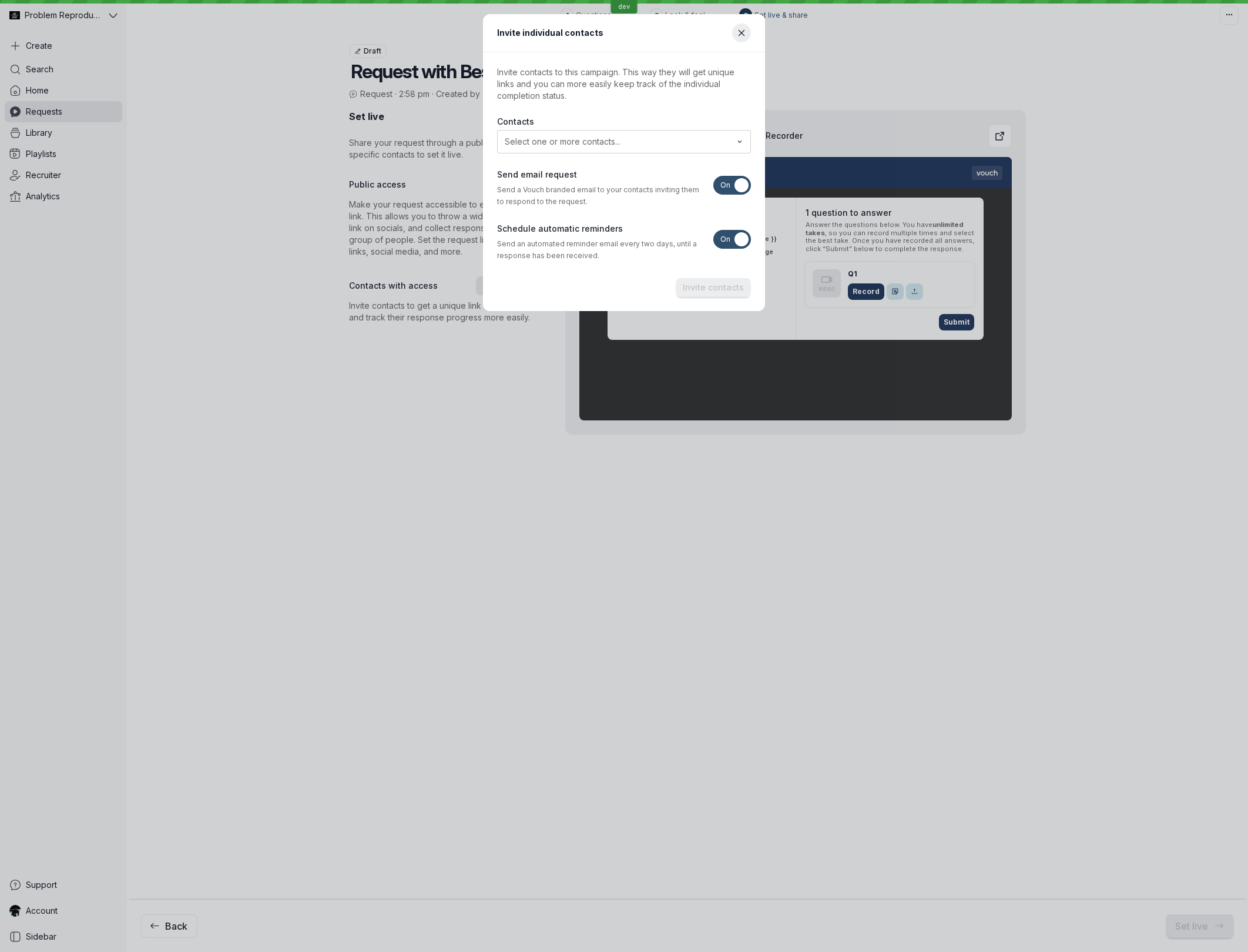
drag, startPoint x: 724, startPoint y: 187, endPoint x: 725, endPoint y: 197, distance: 10.0
click at [724, 187] on span "On" at bounding box center [725, 185] width 10 height 19
click at [0, 0] on input "On Off" at bounding box center [0, 0] width 0 height 0
click at [725, 230] on span "On" at bounding box center [725, 239] width 10 height 19
click at [0, 0] on input "On Off" at bounding box center [0, 0] width 0 height 0
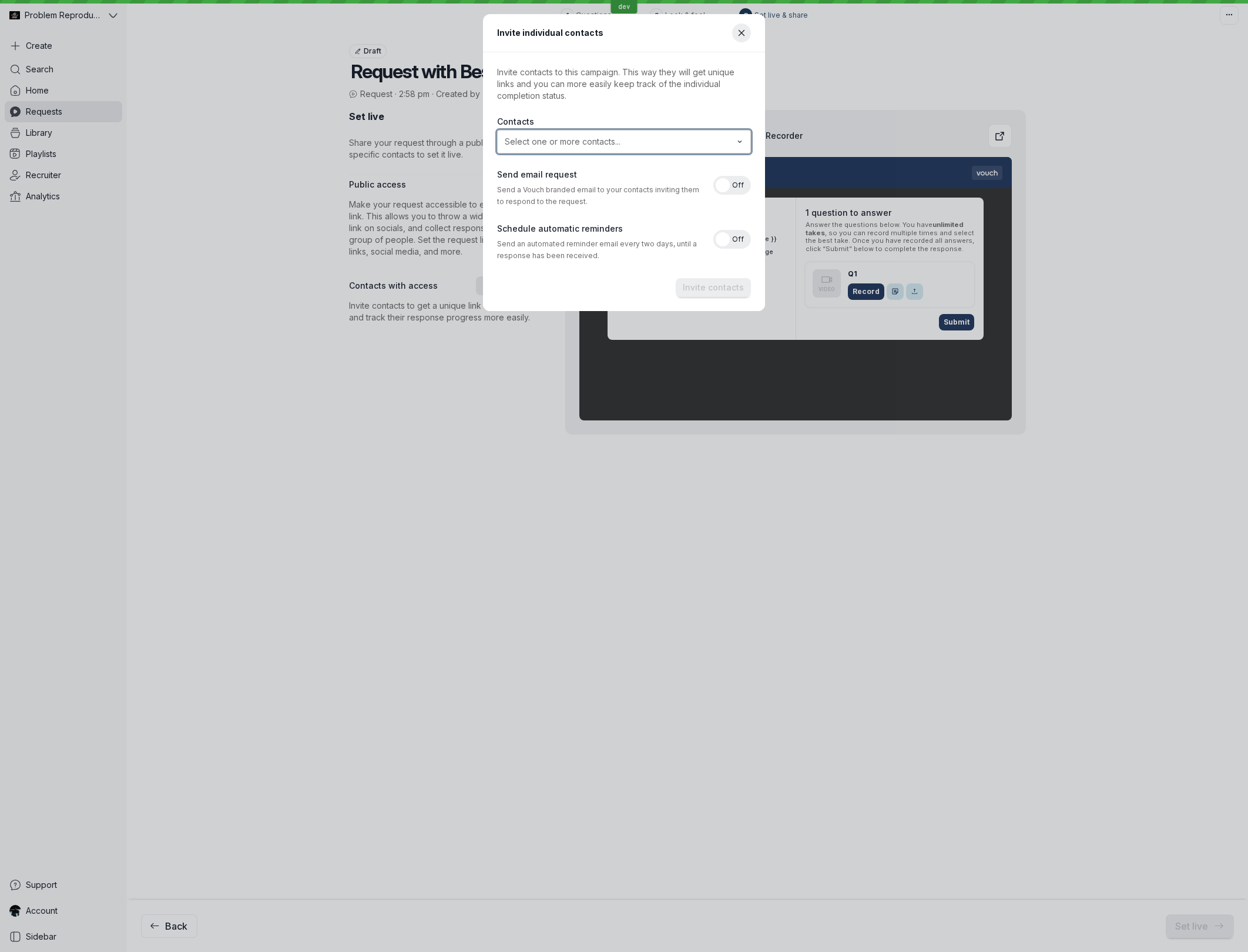
click at [571, 138] on input "text" at bounding box center [615, 141] width 226 height 12
drag, startPoint x: 600, startPoint y: 102, endPoint x: 617, endPoint y: 134, distance: 36.2
click at [600, 102] on p "Invite contacts to this campaign. This way they will get unique links and you c…" at bounding box center [624, 84] width 254 height 36
click at [695, 287] on span "Invite contacts" at bounding box center [713, 288] width 61 height 12
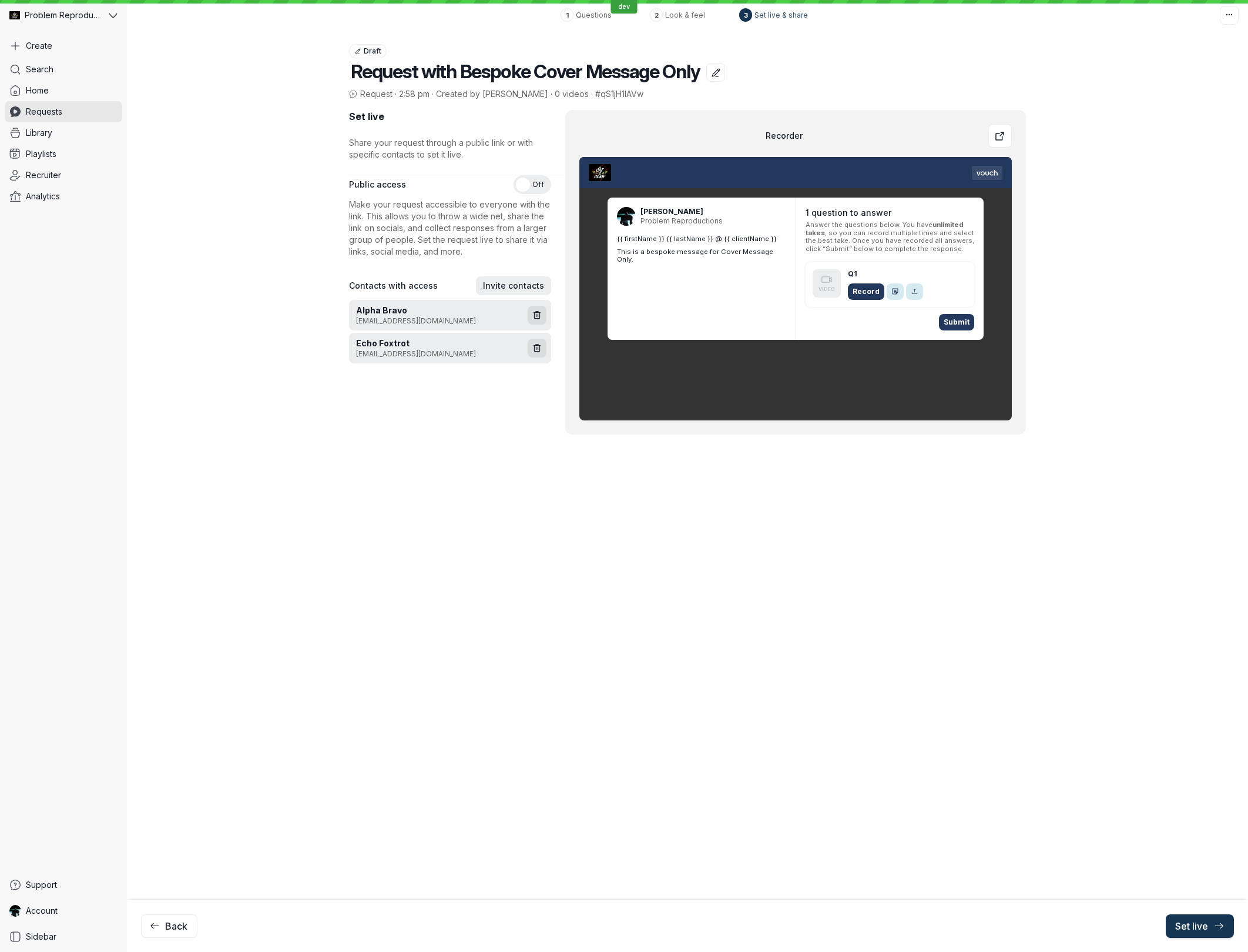
click at [1196, 923] on span "Set live" at bounding box center [1200, 925] width 49 height 12
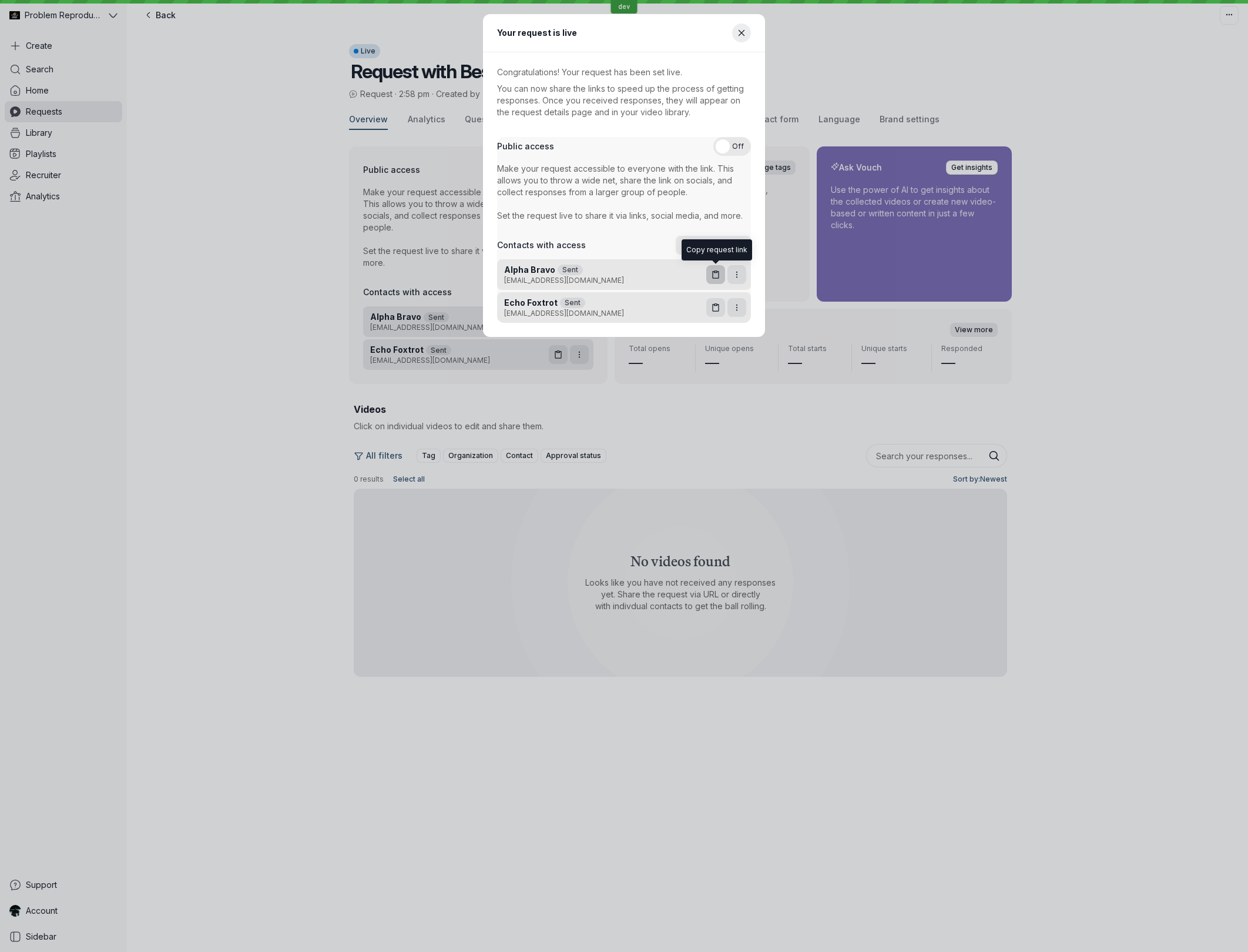
click at [718, 279] on icon "button" at bounding box center [716, 274] width 10 height 10
drag, startPoint x: 1133, startPoint y: 232, endPoint x: 1113, endPoint y: 228, distance: 20.4
click at [1133, 232] on div "Your request is live Congratulations! Your request has been set live. You can n…" at bounding box center [624, 175] width 1220 height 323
click at [748, 36] on button "Close modal" at bounding box center [741, 33] width 19 height 19
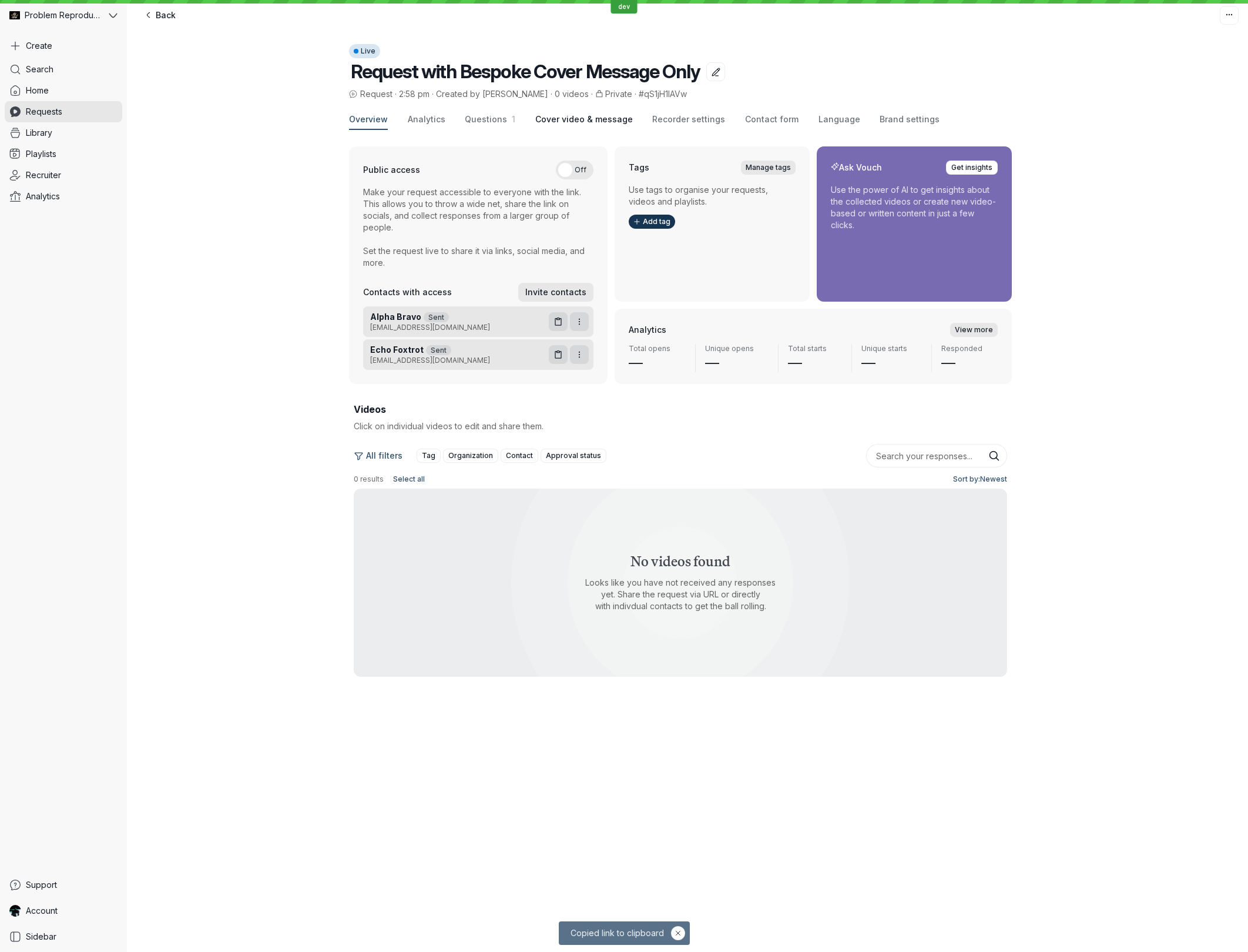
click at [556, 120] on span "Cover video & message" at bounding box center [584, 119] width 98 height 12
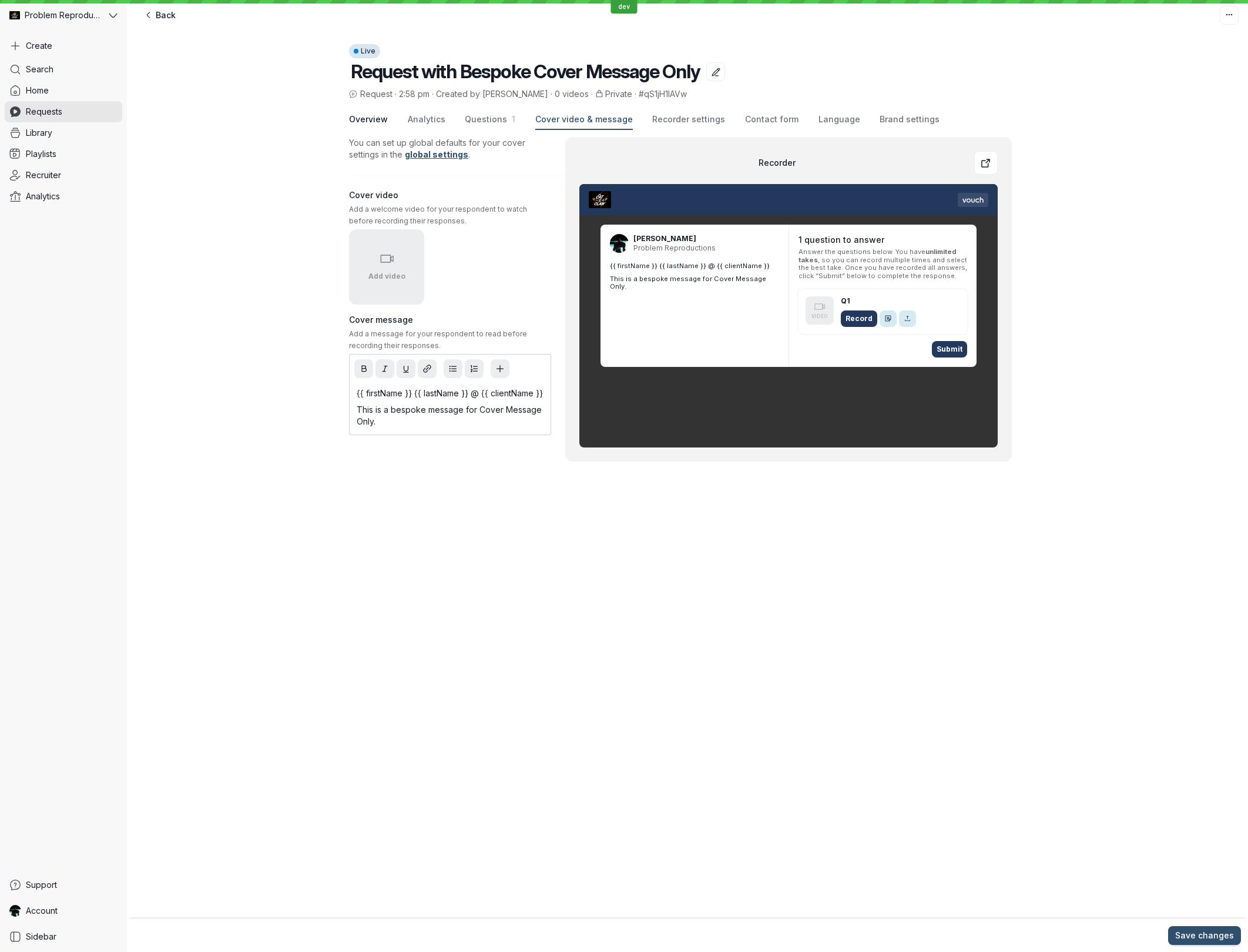
click at [373, 121] on span "Overview" at bounding box center [368, 119] width 38 height 12
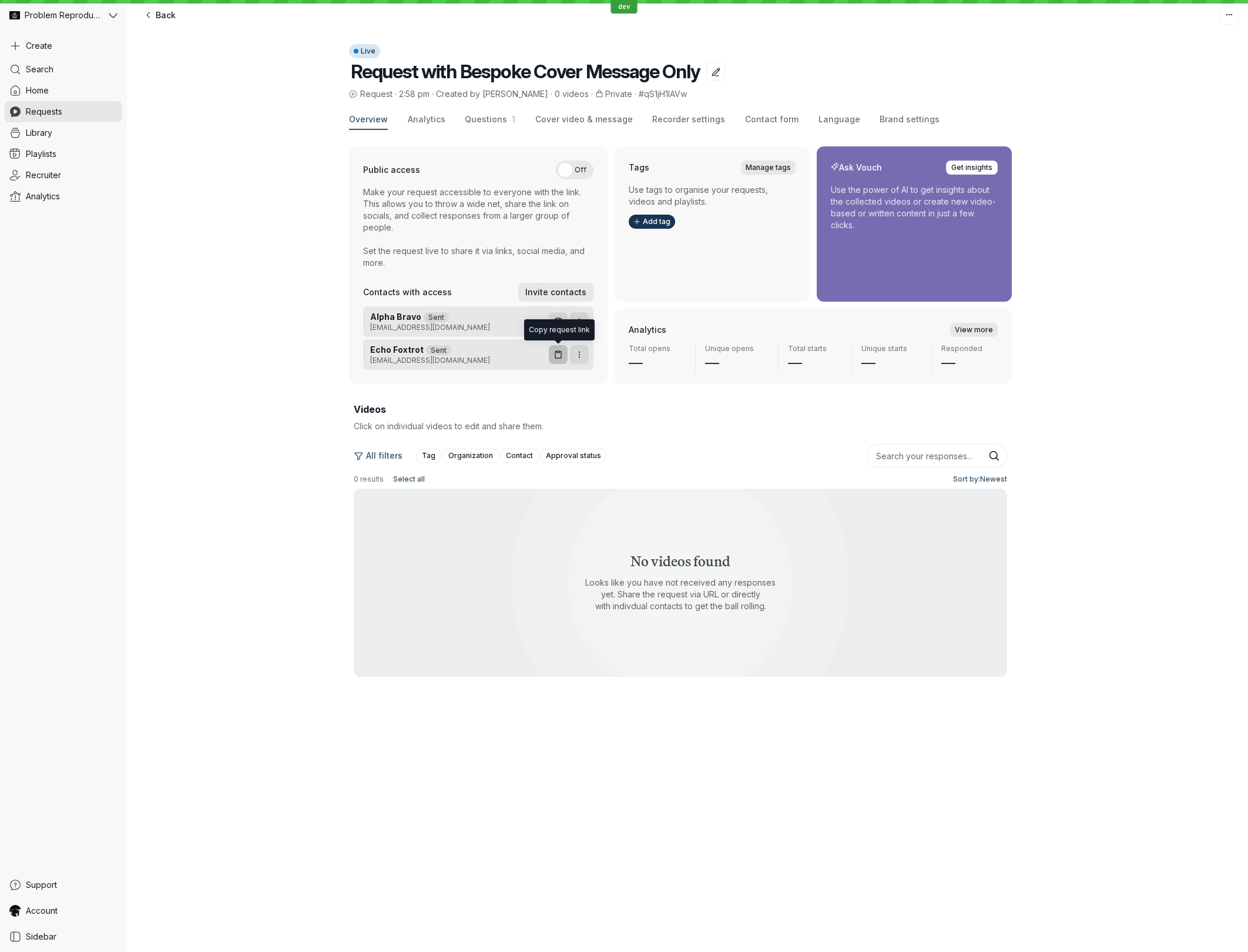
click at [557, 353] on icon "button" at bounding box center [558, 352] width 3 height 2
click at [311, 213] on div "Overview Analytics Questions 1 Cover video & message Recorder settings Contact …" at bounding box center [688, 414] width 1121 height 628
